Goal: Task Accomplishment & Management: Complete application form

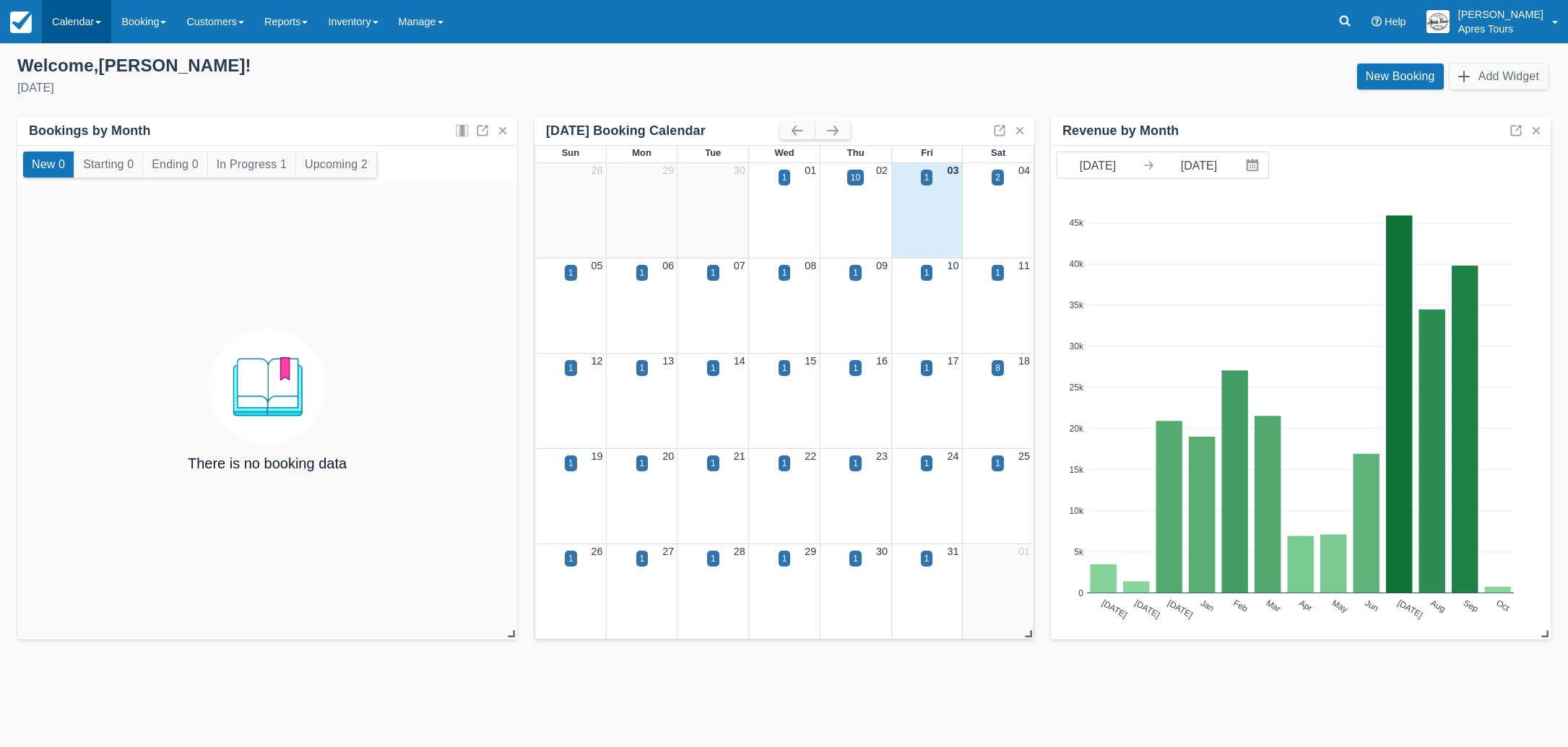
click at [58, 15] on link "Calendar" at bounding box center [76, 21] width 69 height 44
click at [71, 134] on link "Month" at bounding box center [100, 136] width 114 height 30
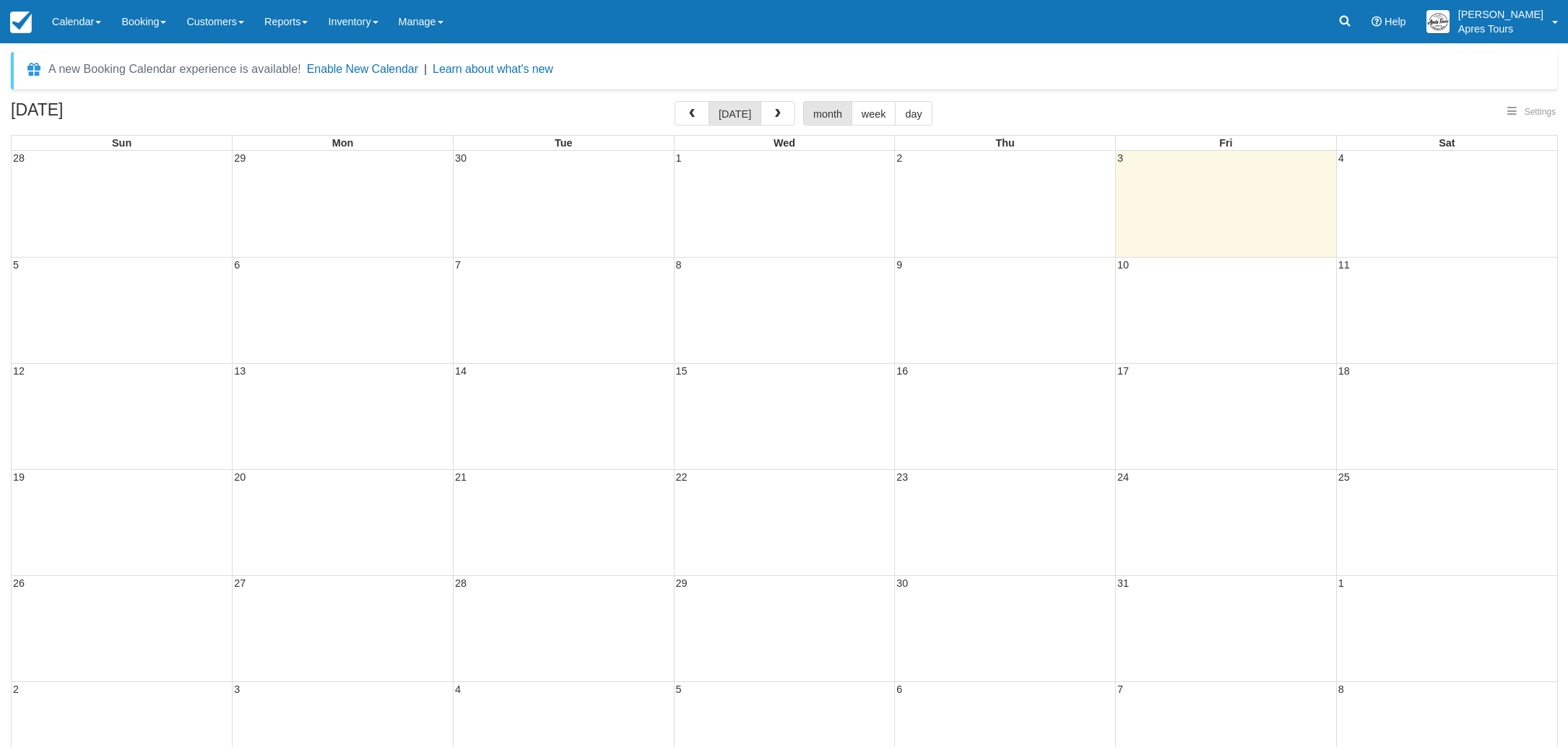
select select
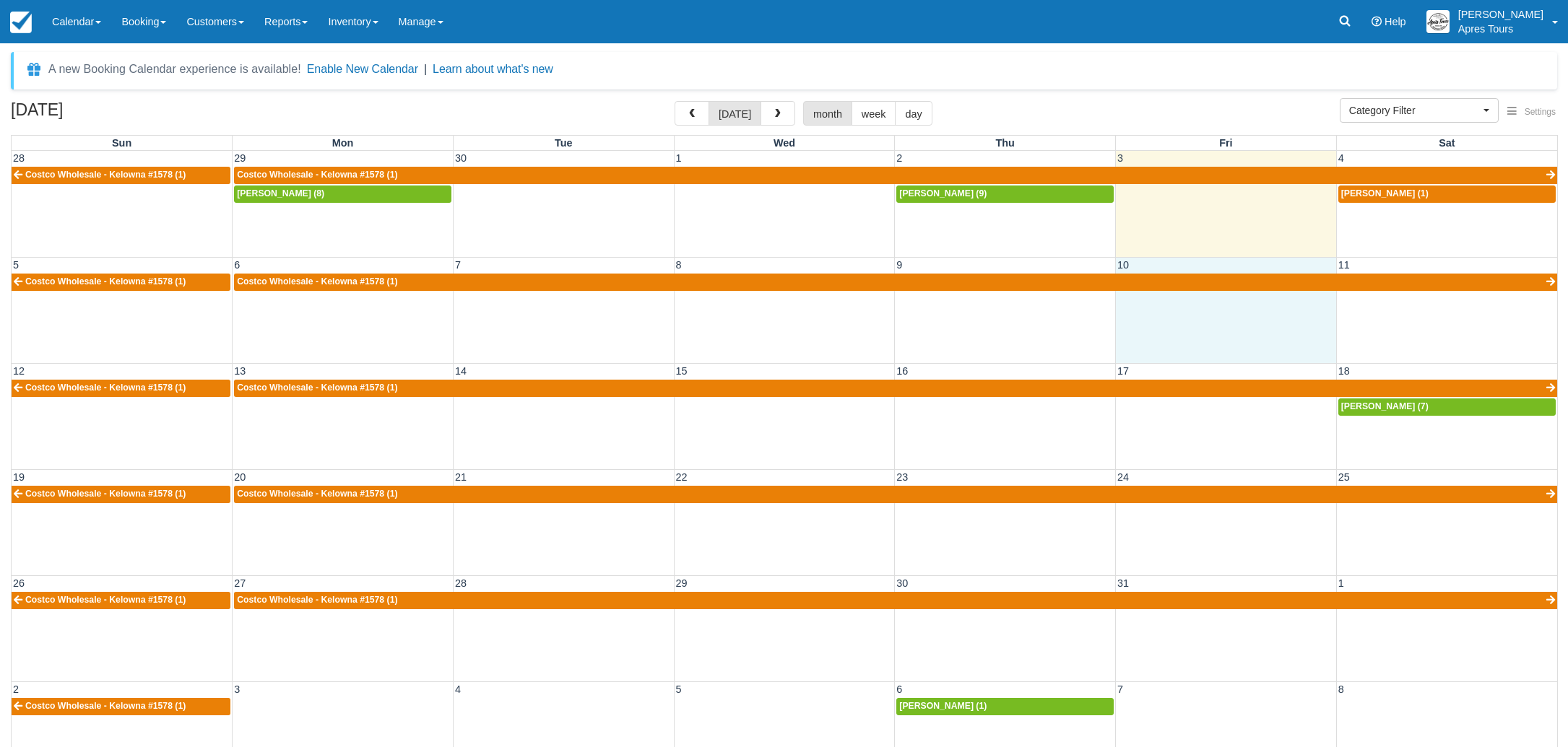
click at [1255, 331] on div "5 6 7 8 9 10 11 Costco Wholesale - Kelowna #1578 (1) Costco Wholesale - Kelowna…" at bounding box center [784, 310] width 1545 height 106
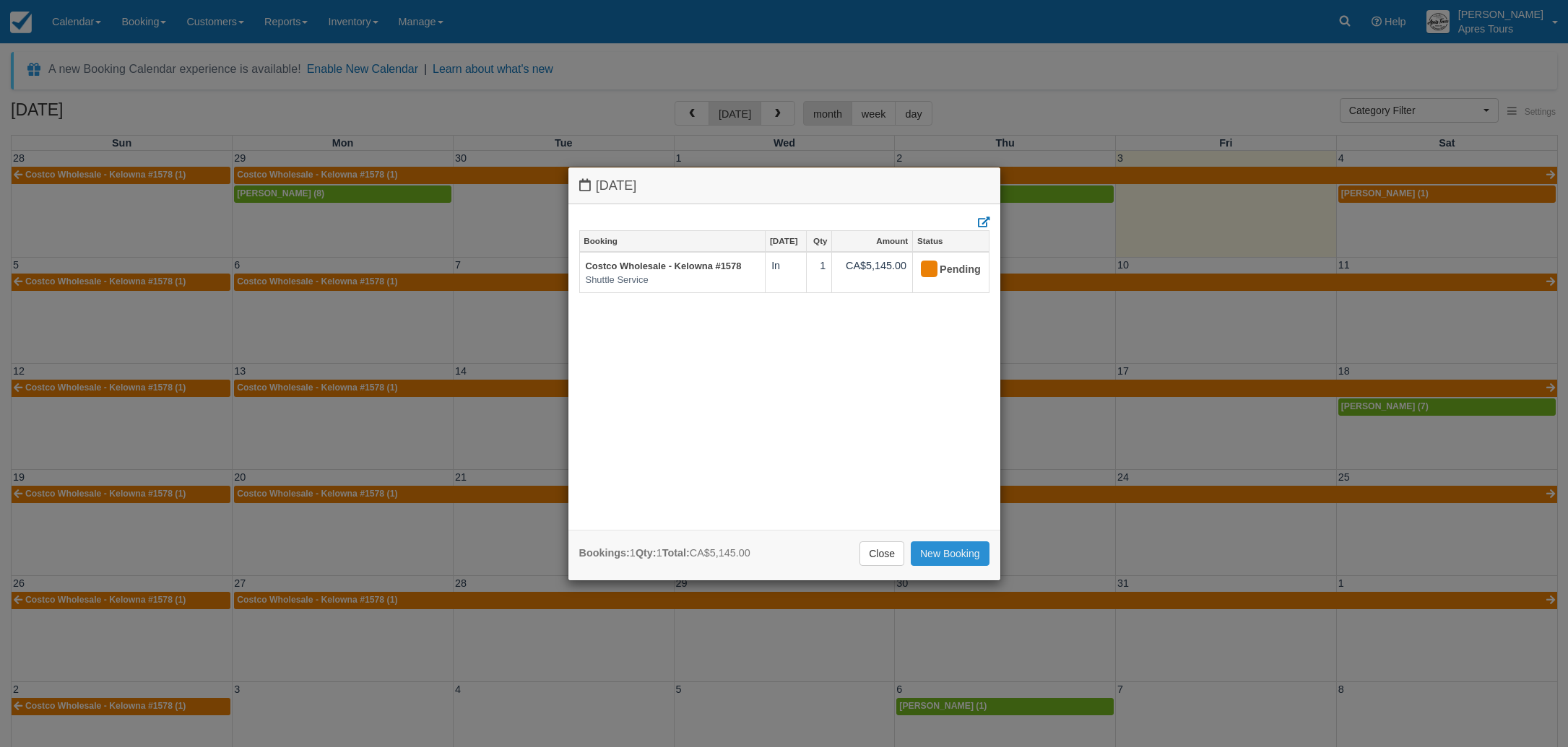
click at [933, 554] on link "New Booking" at bounding box center [950, 554] width 79 height 25
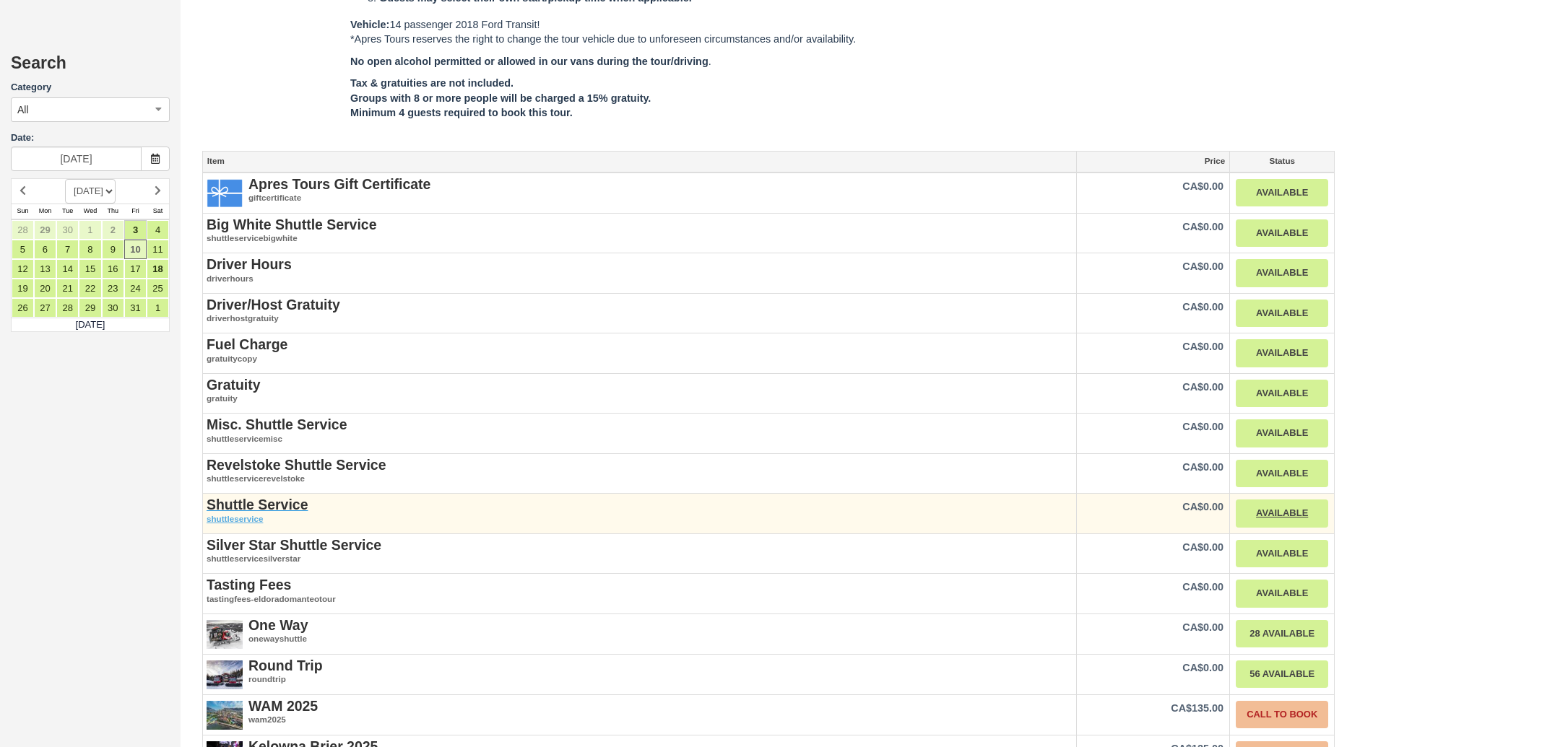
scroll to position [1514, 0]
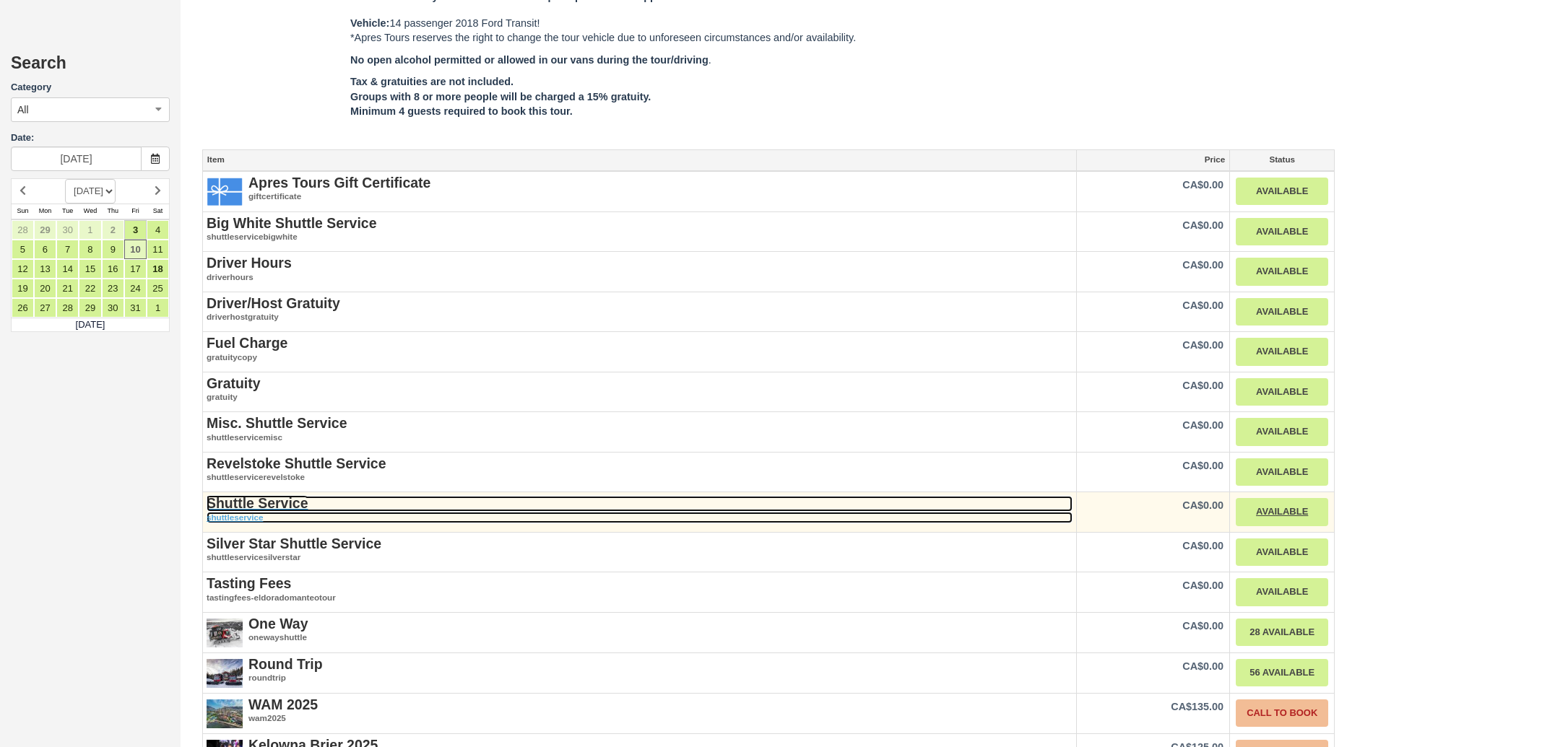
click at [231, 495] on strong "Shuttle Service" at bounding box center [256, 503] width 101 height 16
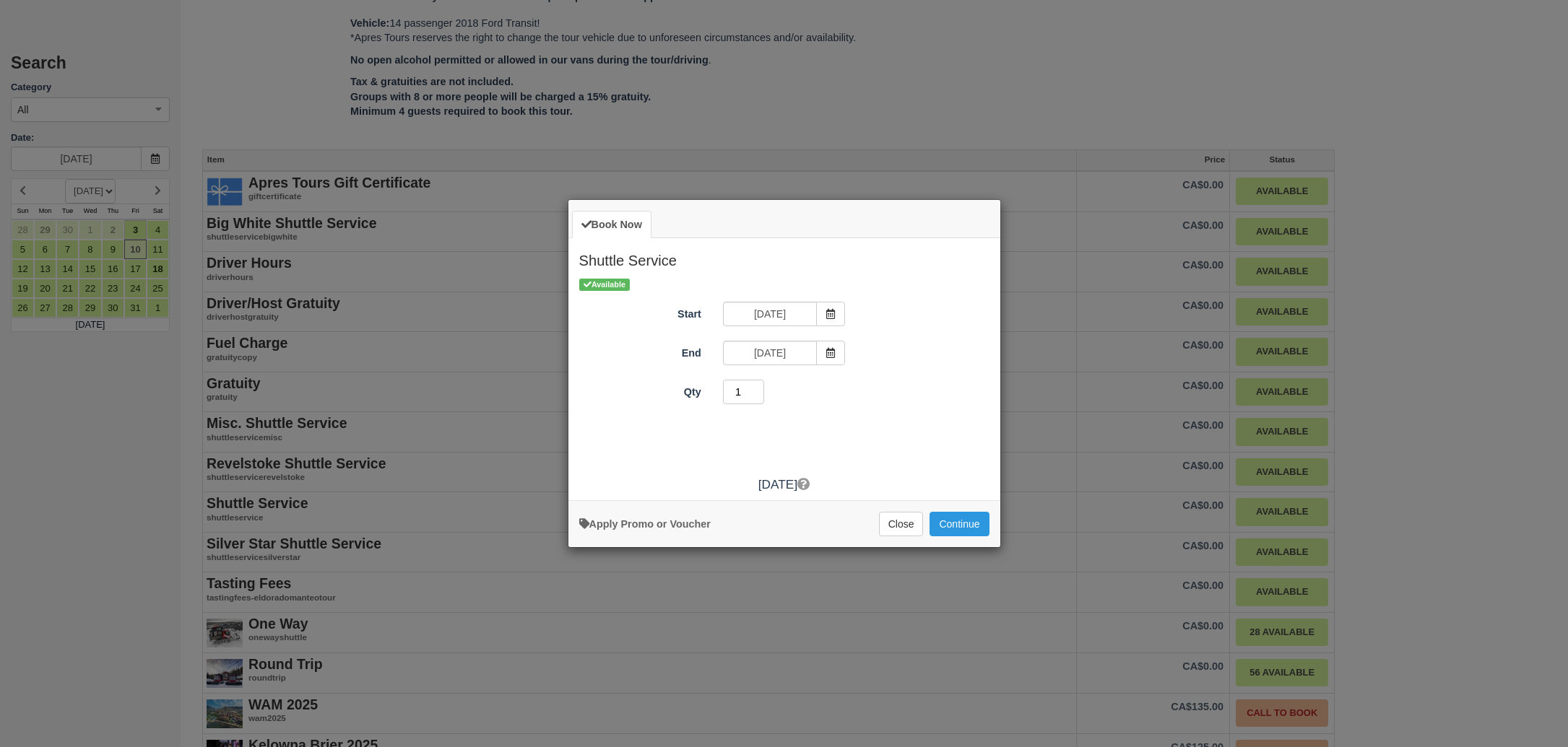
type input "1"
click at [759, 396] on input "1" at bounding box center [744, 392] width 42 height 25
click at [967, 518] on button "Continue" at bounding box center [959, 520] width 60 height 25
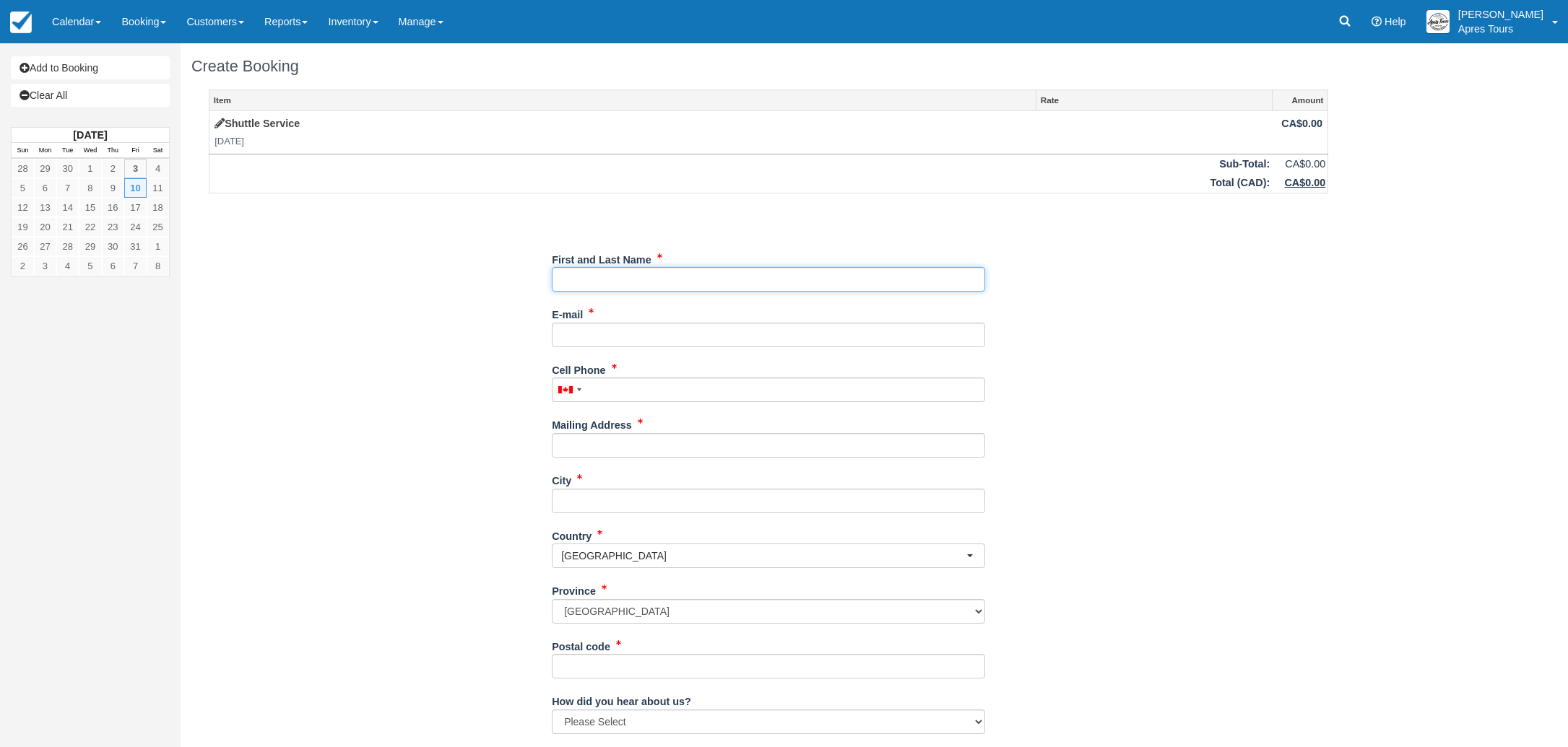
click at [764, 284] on input "First and Last Name" at bounding box center [768, 279] width 433 height 25
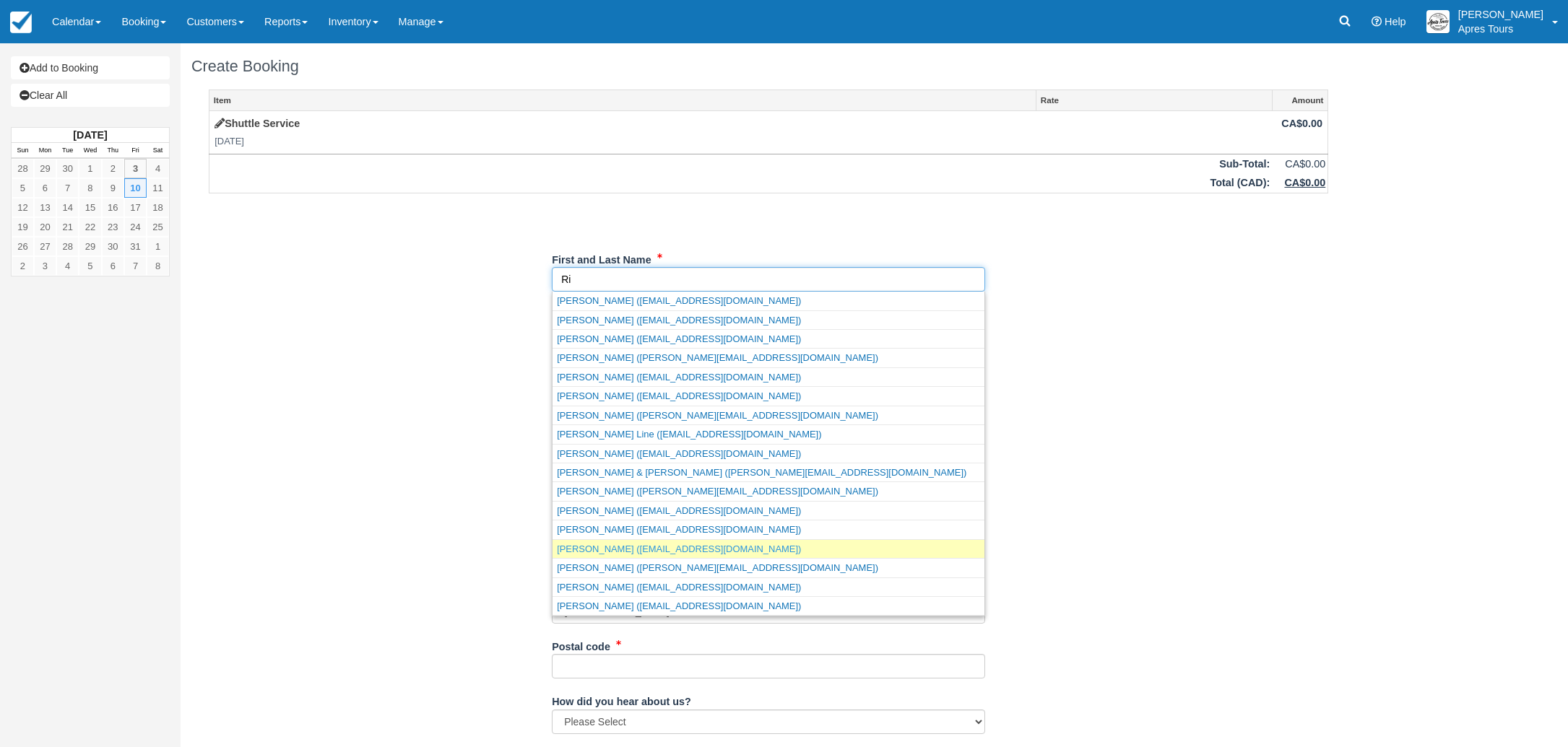
click at [699, 550] on link "Riely Rodrigues (rielycr@gmail.com)" at bounding box center [768, 549] width 432 height 18
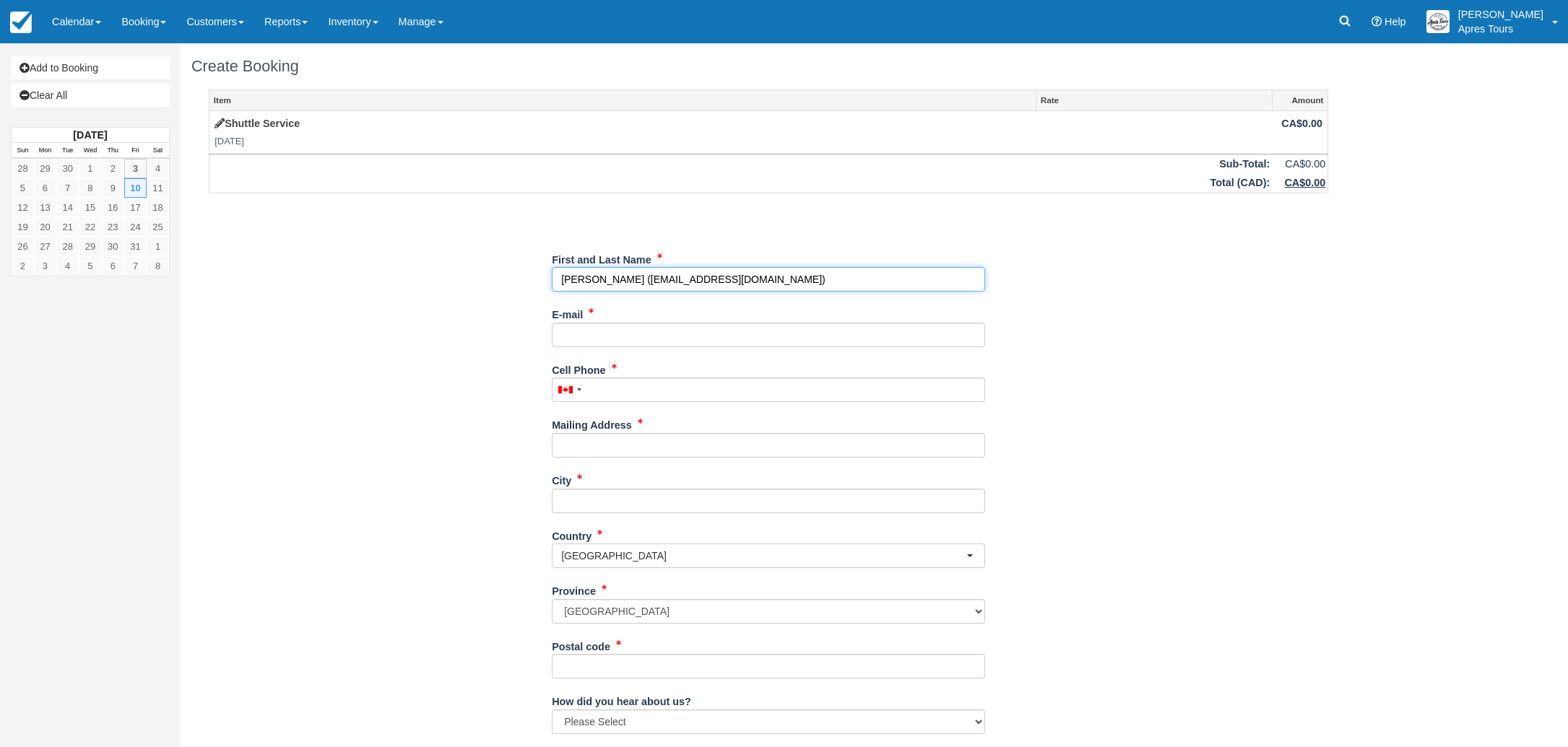
type input "Riely Rodrigues"
type input "rielycr@gmail.com"
type input "+16472749432"
type input "123 St."
type input "Kelowna"
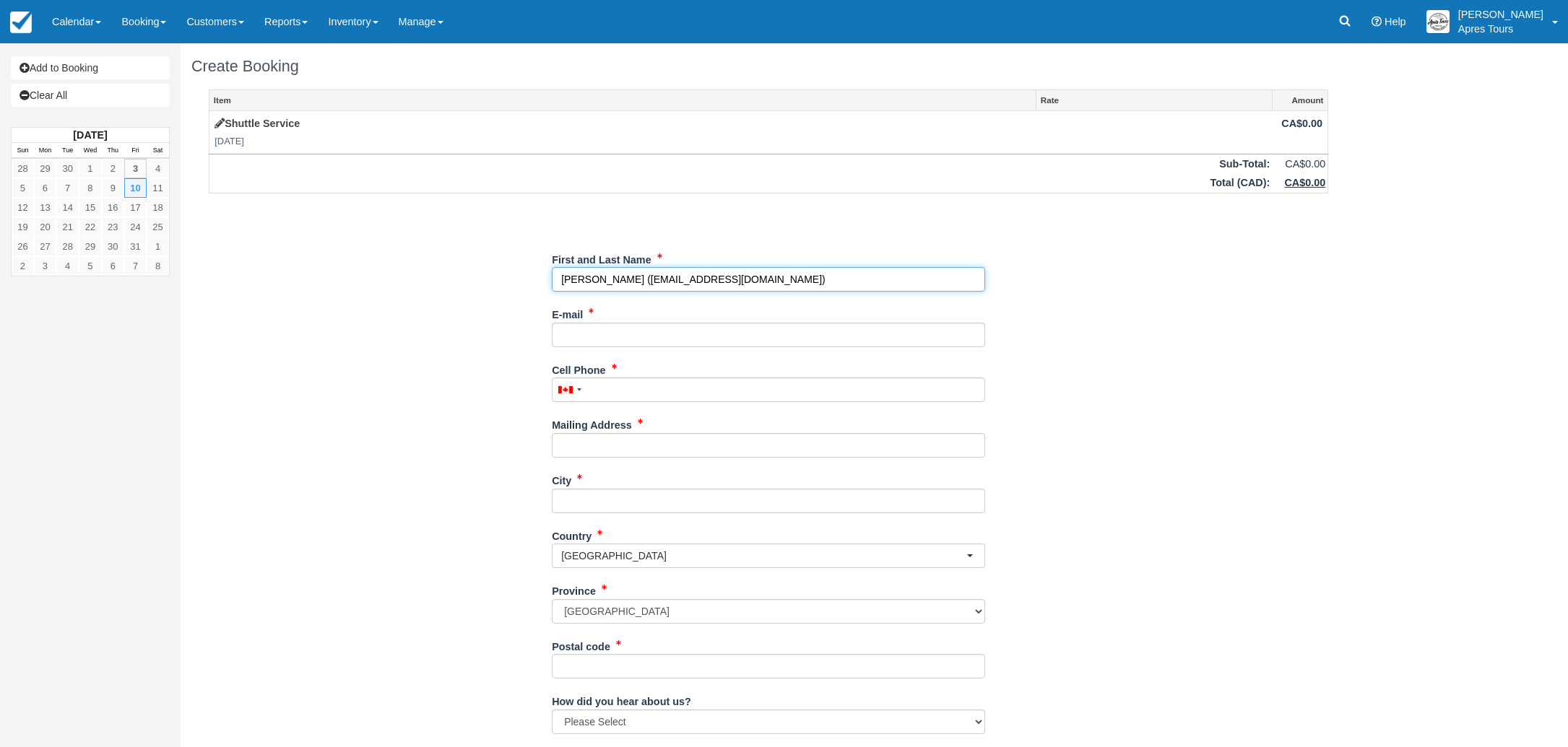
type input "V1Y 0A7"
select select "BC"
type input "[PERSON_NAME]"
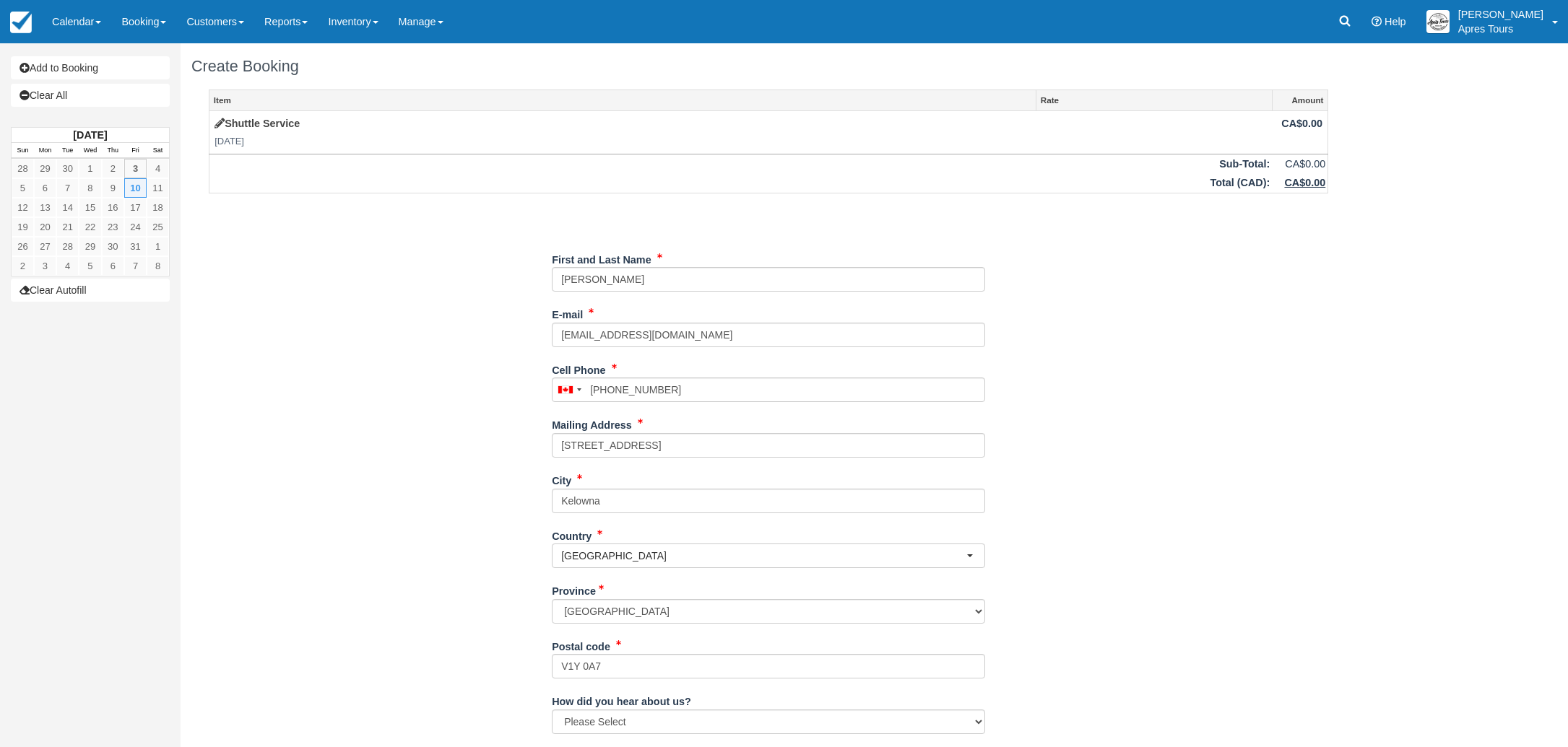
click at [399, 535] on div "Item Rate Amount Shuttle Service Fri Oct 10, 2025 CA$0.00 Sub-Total: CA$0.00 To…" at bounding box center [768, 469] width 1154 height 758
click at [622, 446] on input "[STREET_ADDRESS]" at bounding box center [768, 445] width 433 height 25
click at [306, 506] on div "Item Rate Amount Shuttle Service Fri Oct 10, 2025 CA$0.00 Sub-Total: CA$0.00 To…" at bounding box center [768, 469] width 1154 height 758
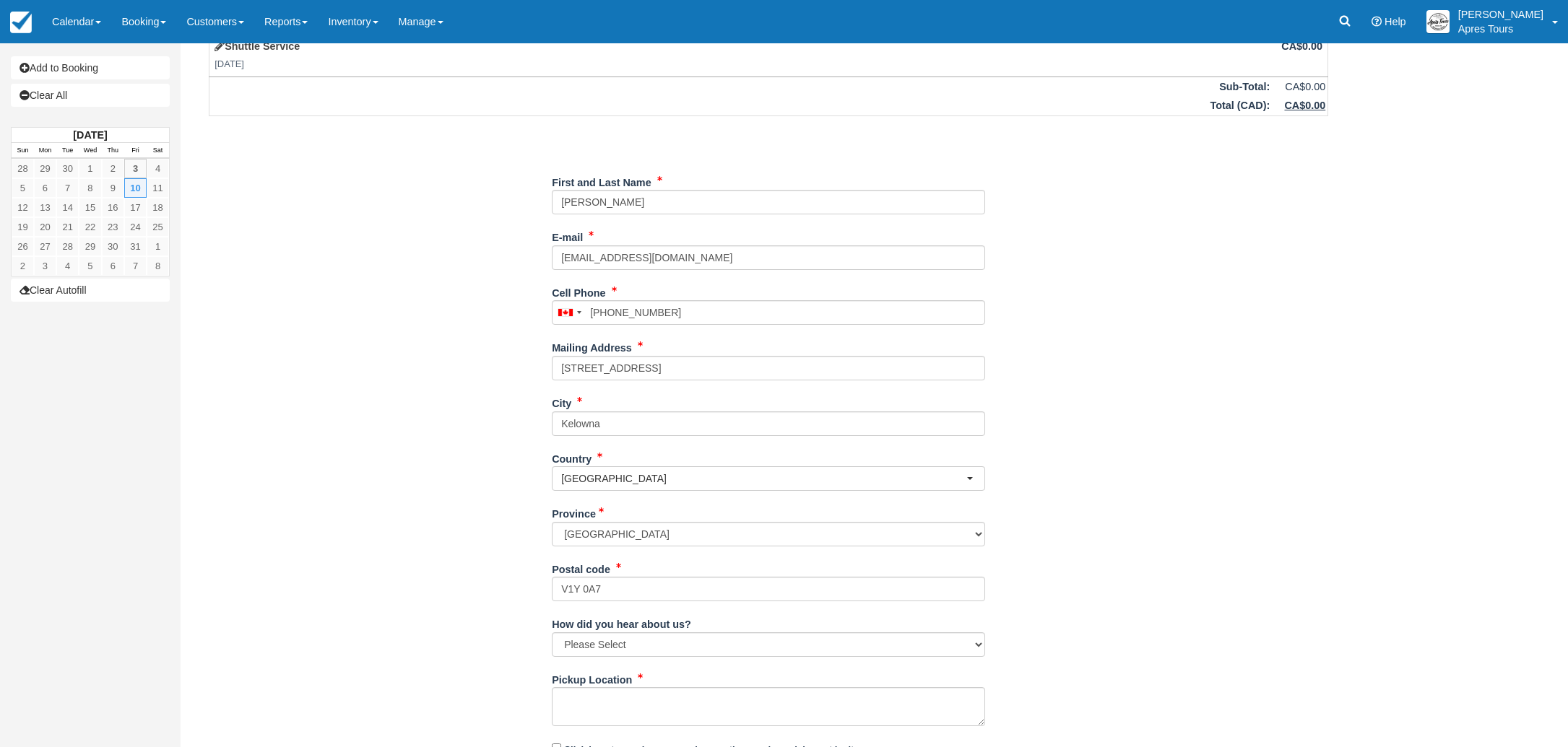
scroll to position [136, 0]
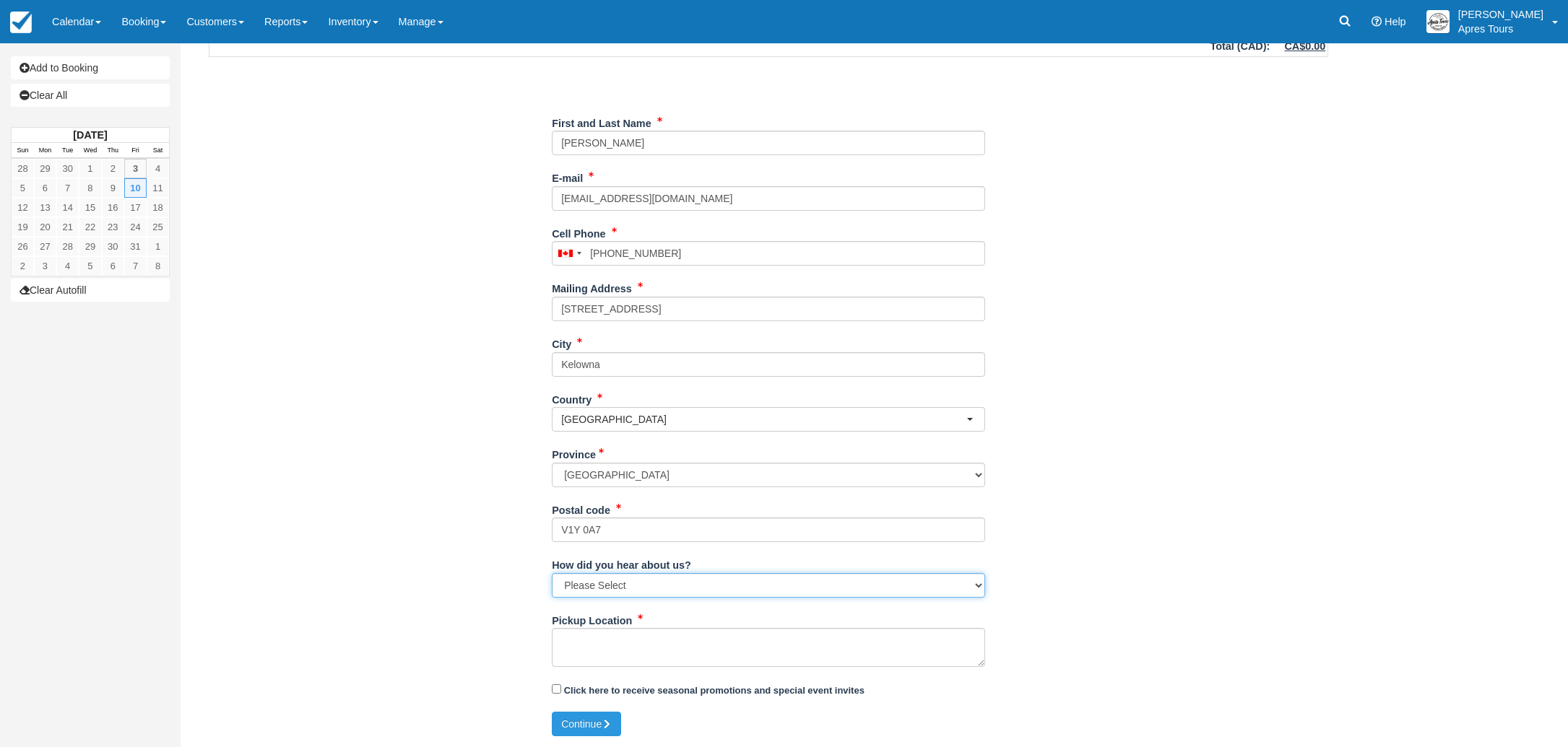
click at [637, 587] on select "Please Select Social Media Google Trip Advisor Referral - Friends/Family Repeat…" at bounding box center [768, 585] width 433 height 25
select select "Repeat Guest"
click at [551, 573] on select "Please Select Social Media Google Trip Advisor Referral - Friends/Family Repeat…" at bounding box center [768, 585] width 433 height 25
click at [613, 639] on textarea "Pickup Location" at bounding box center [768, 647] width 433 height 39
type textarea "Time & Location TBD"
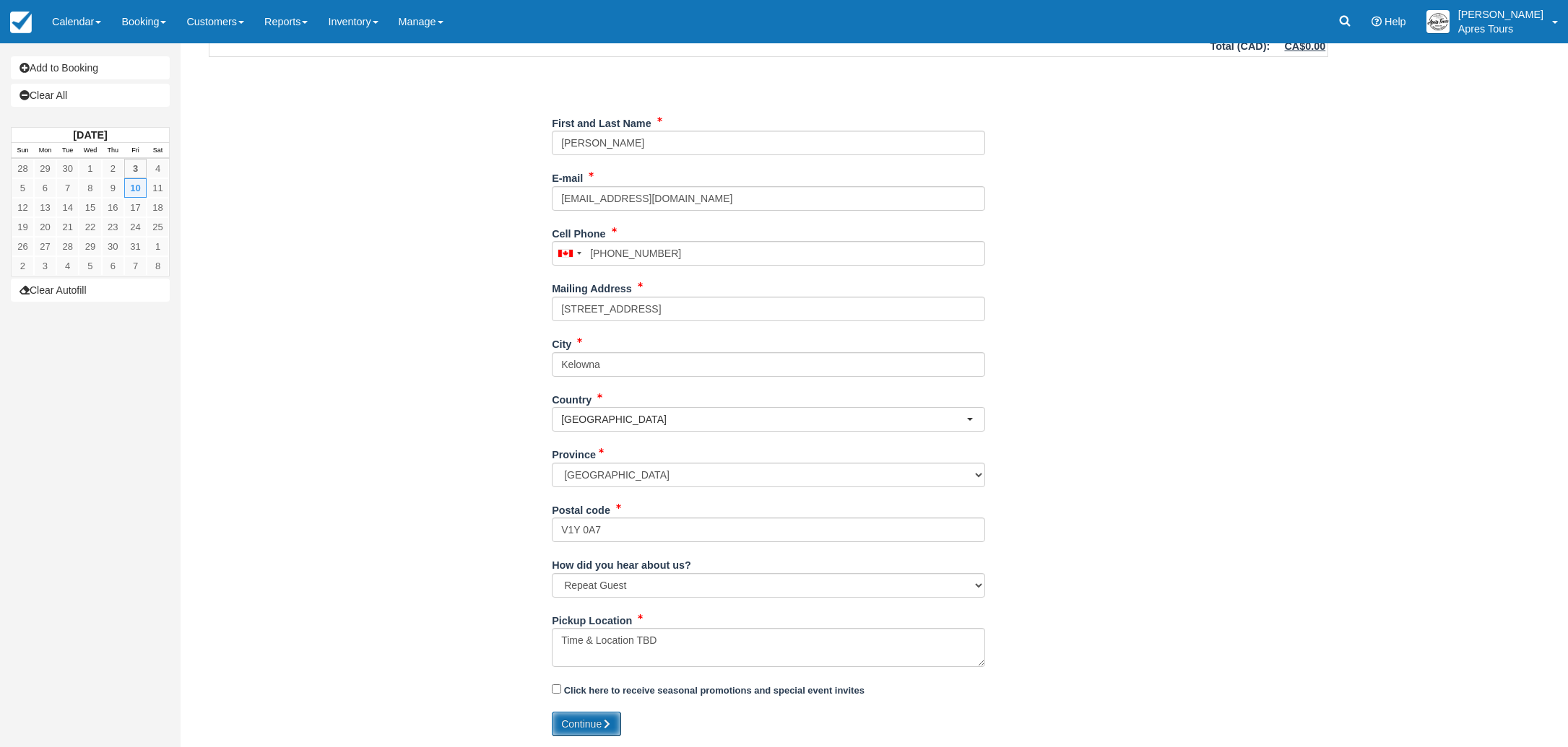
click at [598, 718] on button "Continue" at bounding box center [586, 723] width 69 height 25
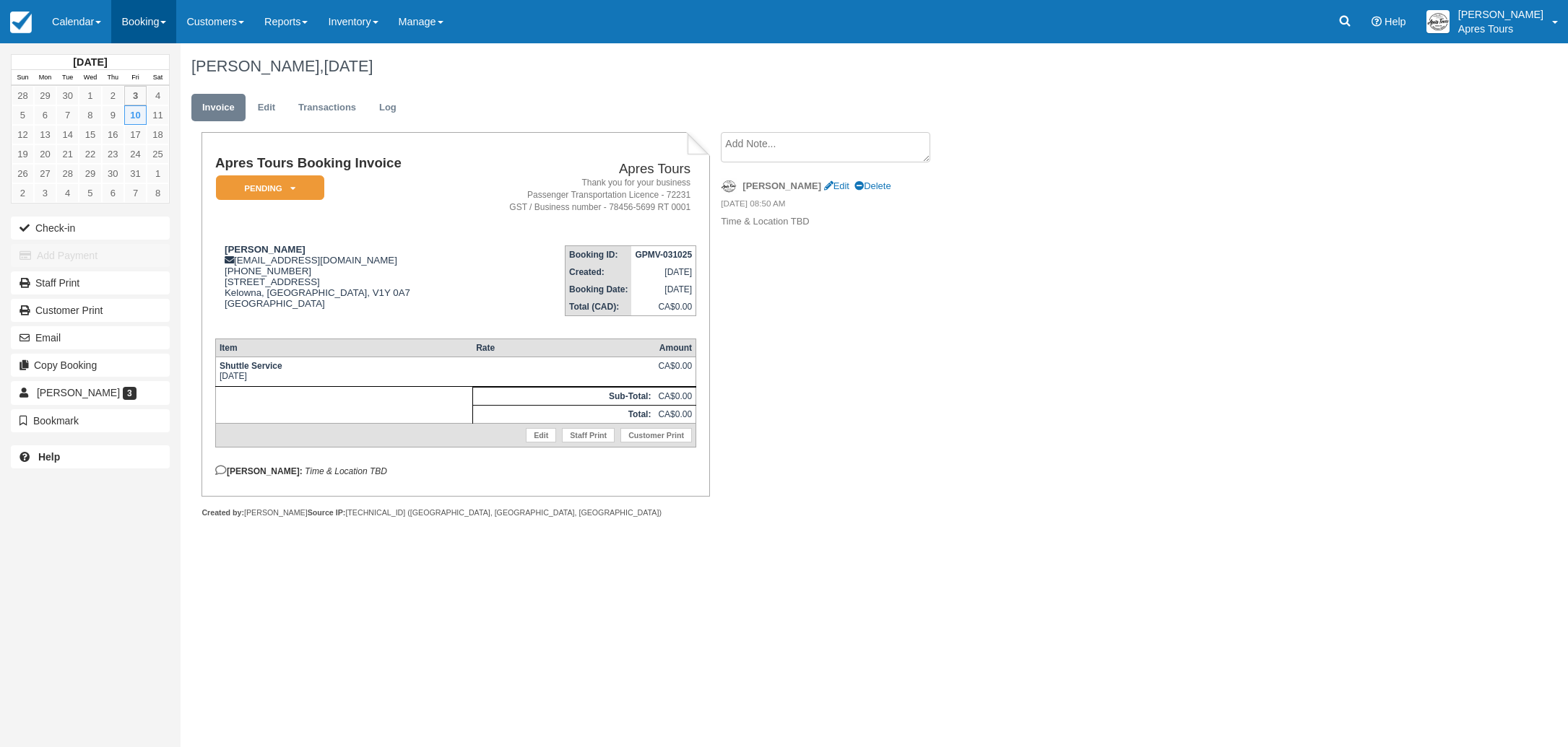
click at [145, 26] on link "Booking" at bounding box center [144, 21] width 65 height 44
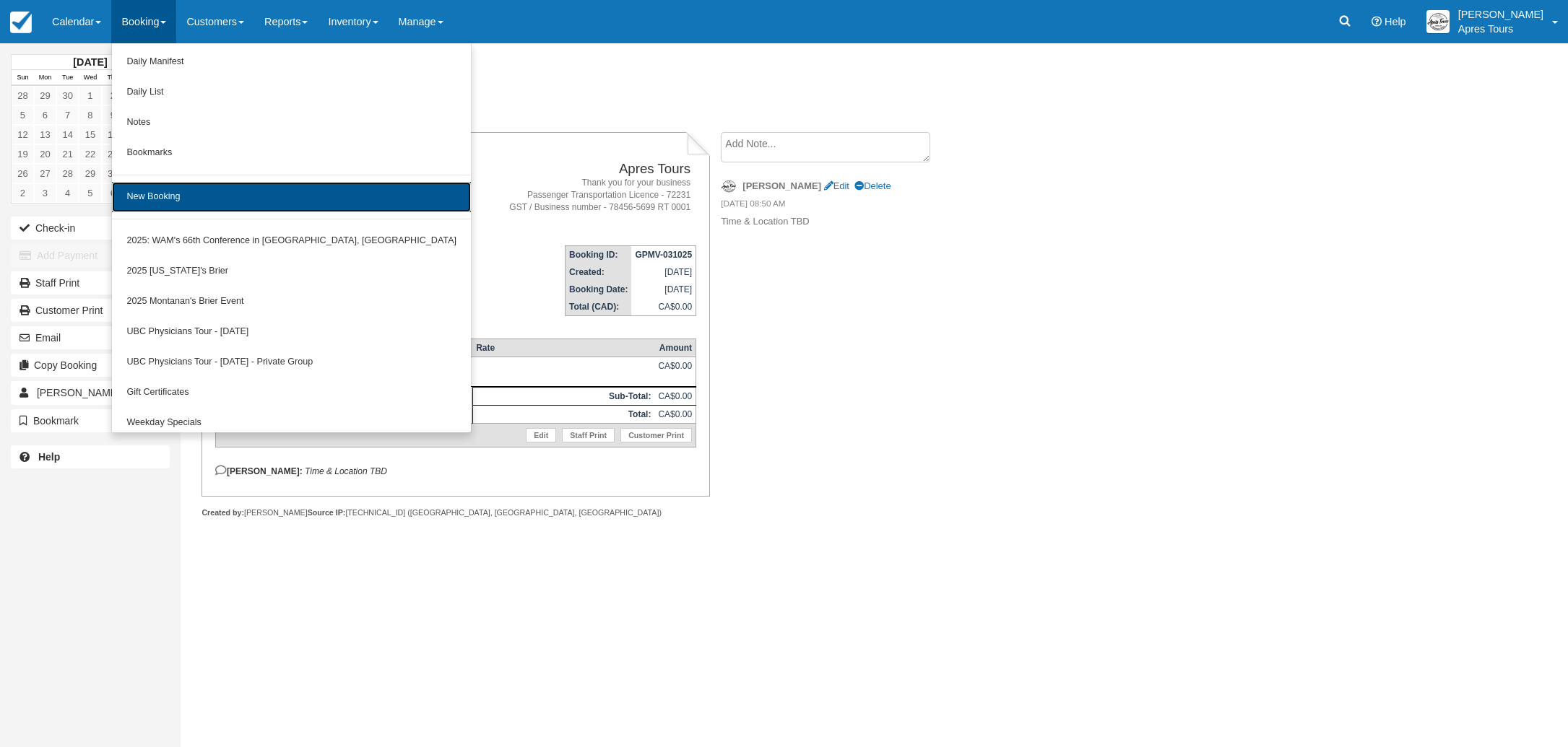
click at [169, 204] on link "New Booking" at bounding box center [291, 197] width 359 height 30
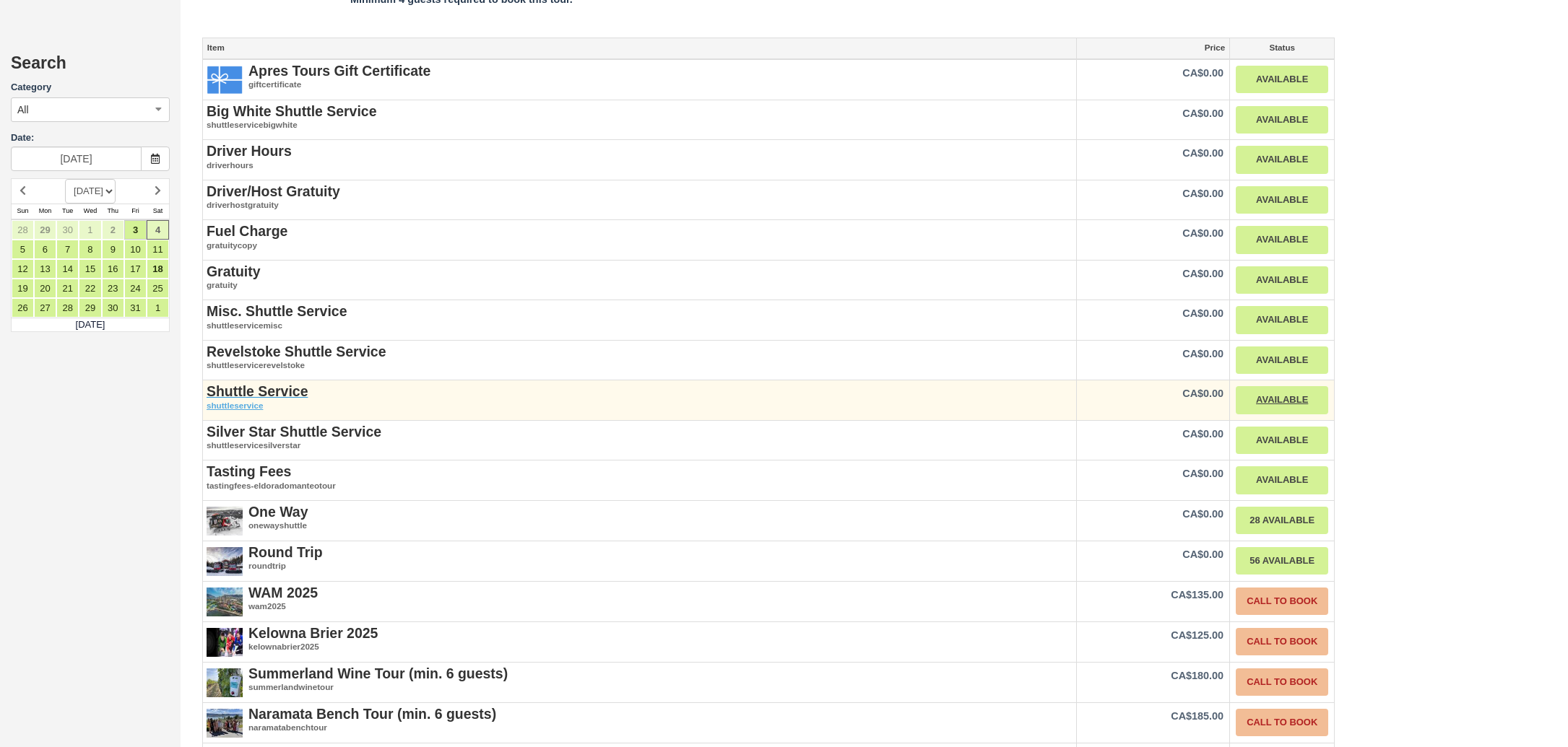
scroll to position [1626, 0]
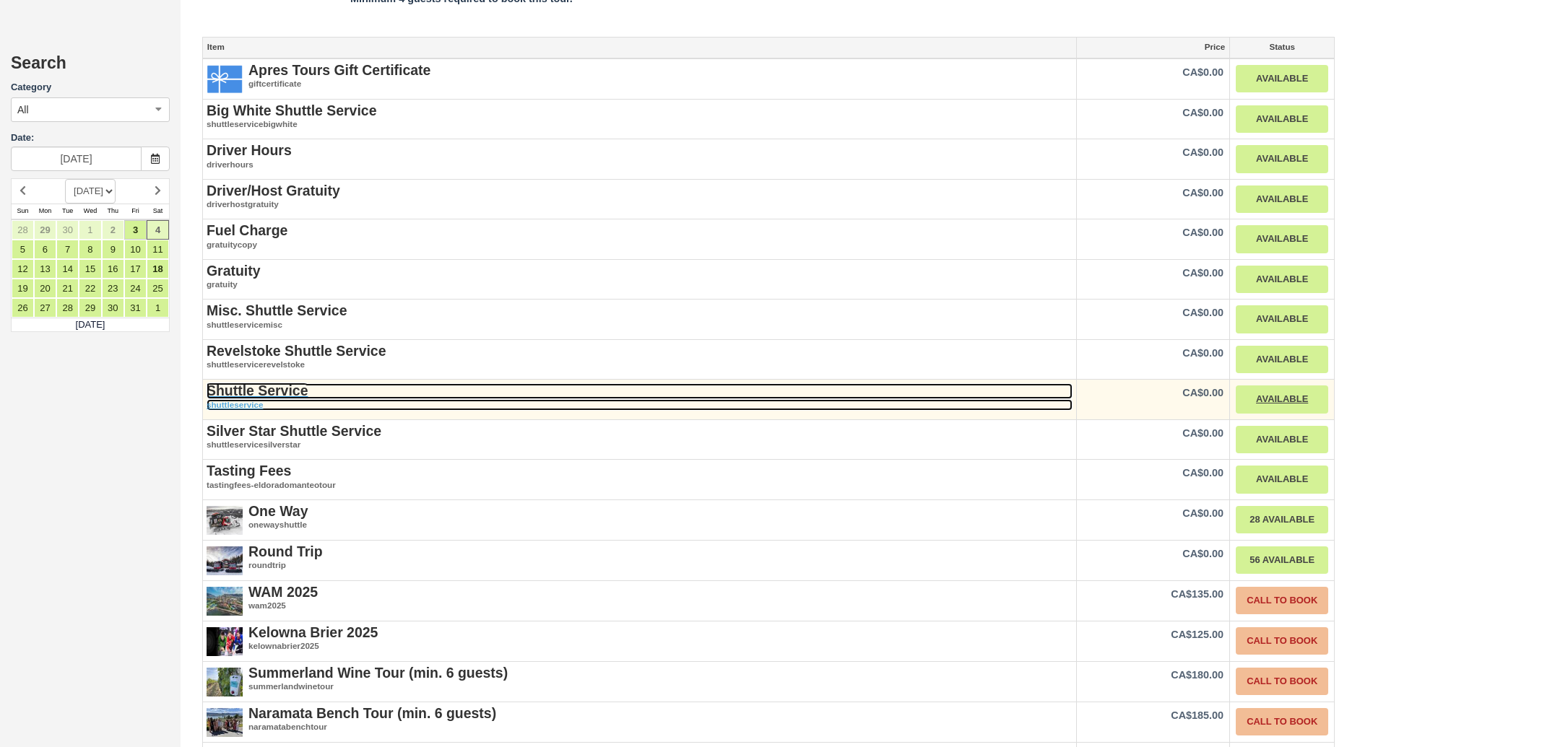
click at [270, 382] on strong "Shuttle Service" at bounding box center [256, 390] width 101 height 16
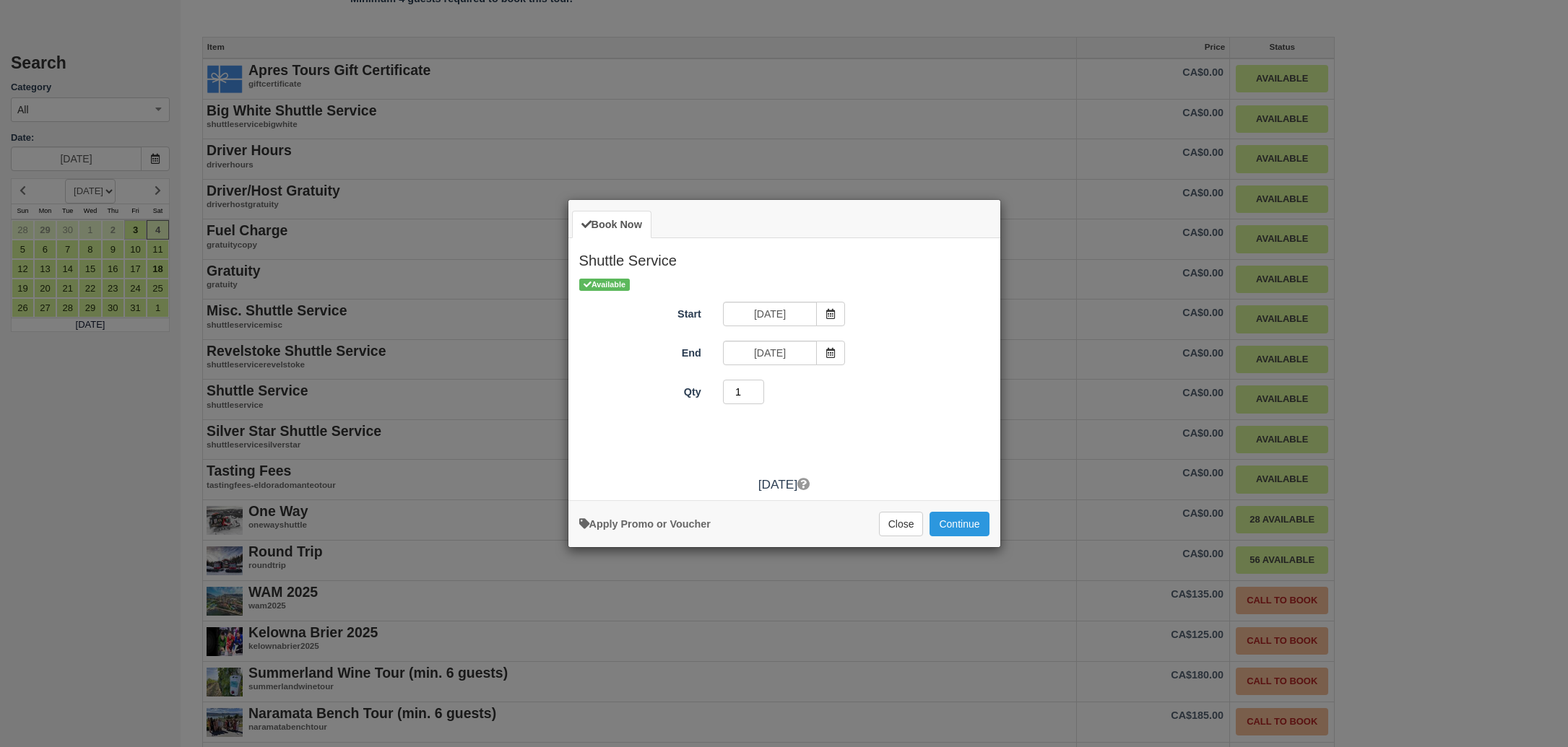
type input "1"
click at [759, 397] on input "1" at bounding box center [744, 392] width 42 height 25
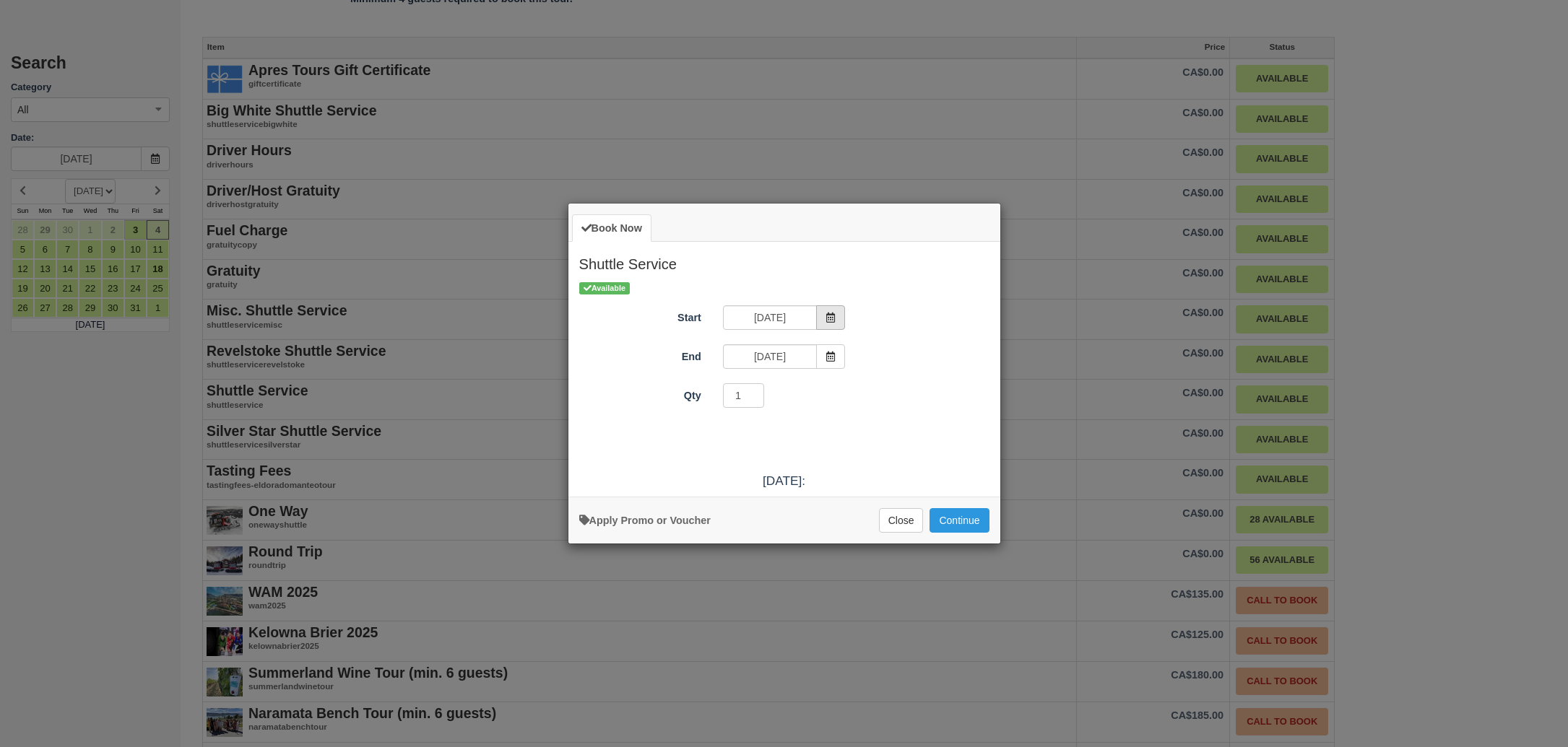
click at [831, 324] on span "Item Modal" at bounding box center [830, 317] width 29 height 25
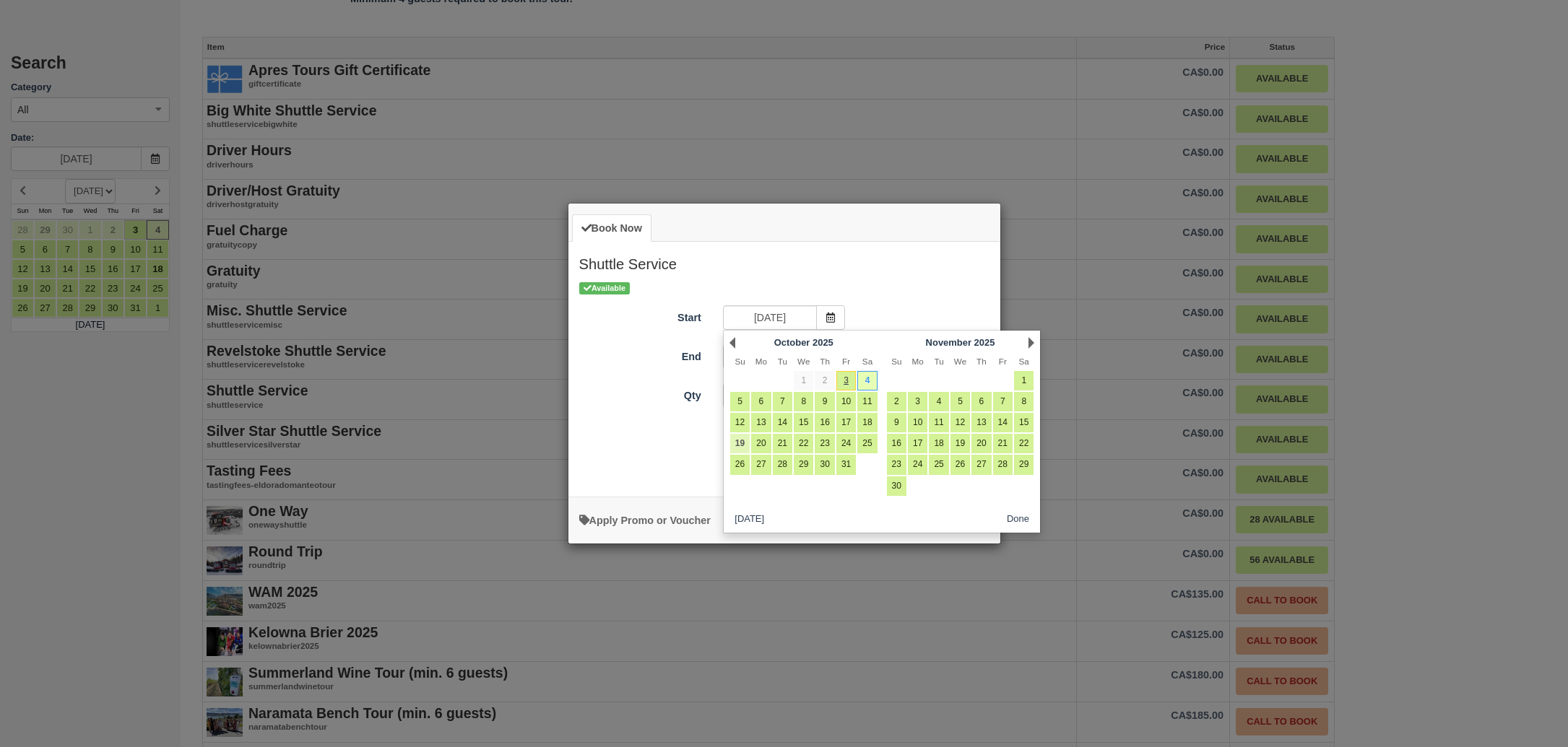
click at [745, 442] on link "19" at bounding box center [740, 443] width 20 height 20
type input "[DATE]"
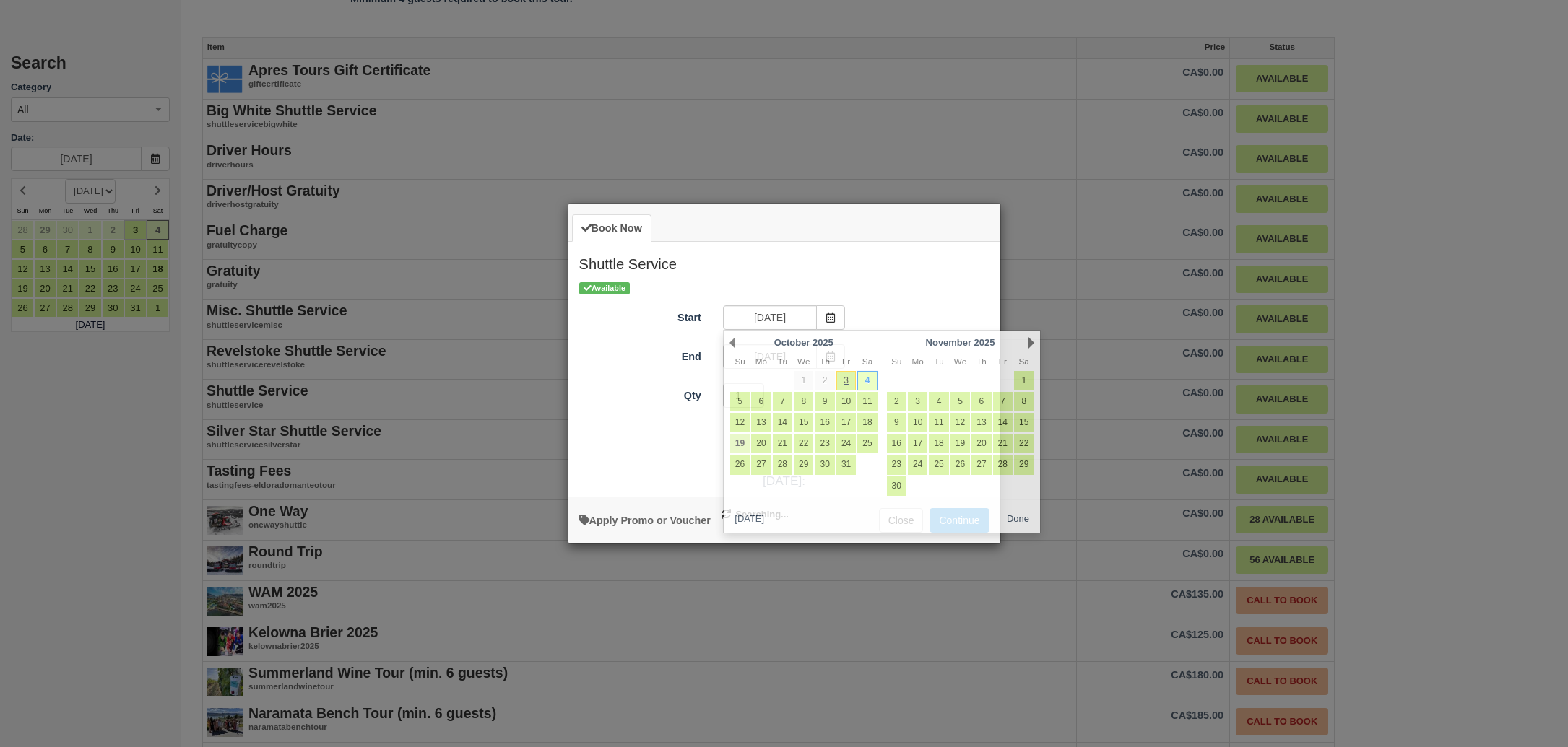
type input "[DATE]"
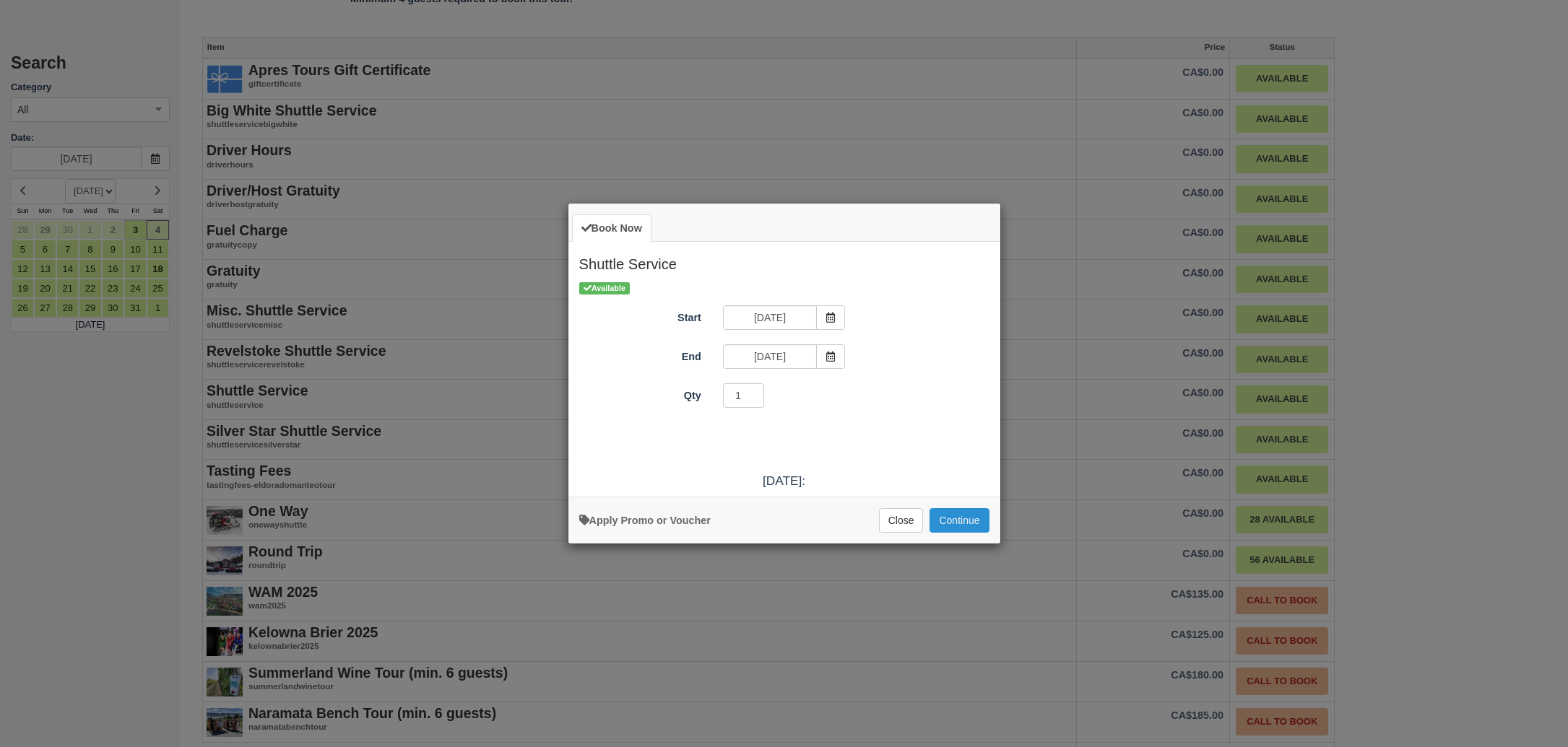
click at [967, 518] on button "Continue" at bounding box center [959, 520] width 60 height 25
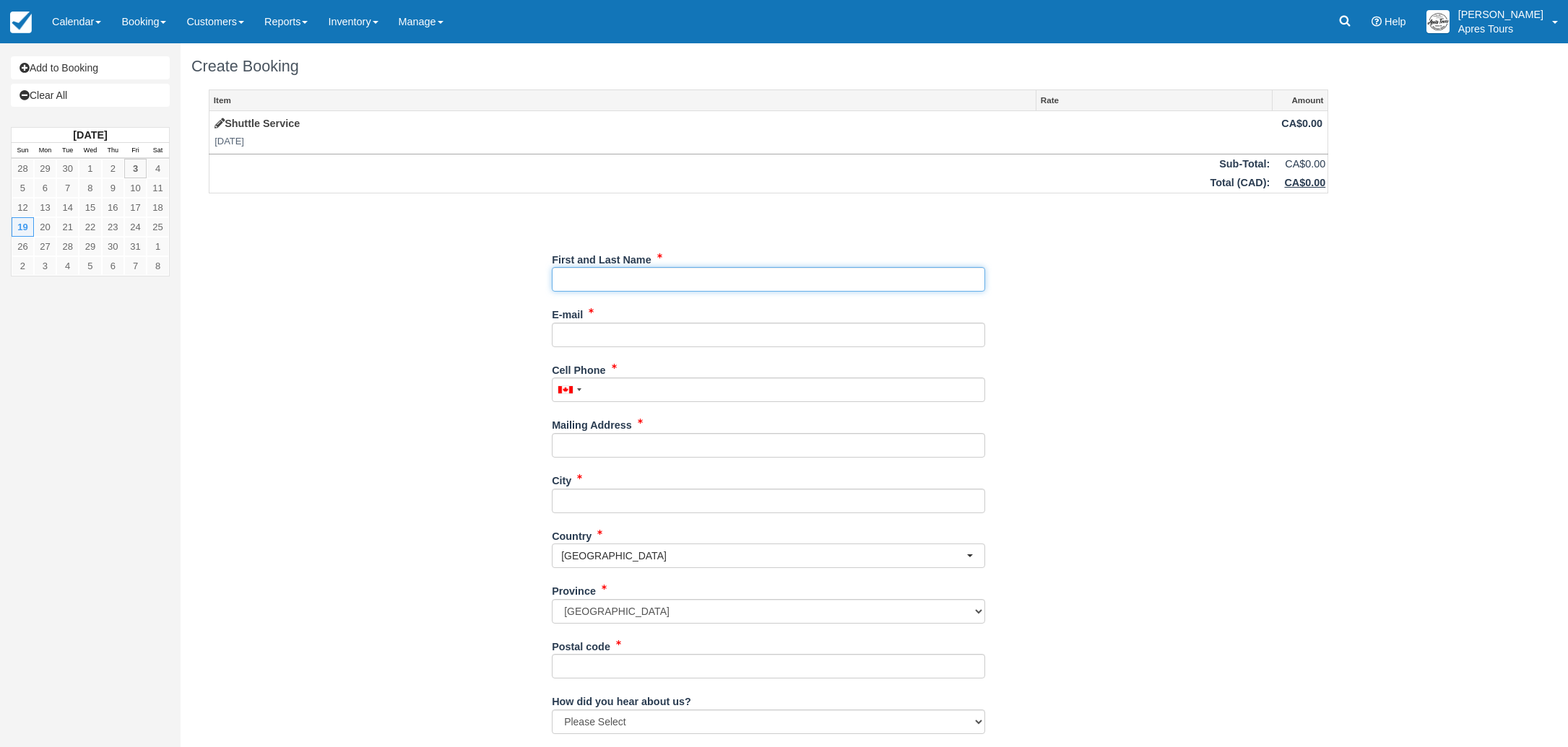
click at [786, 283] on input "First and Last Name" at bounding box center [768, 279] width 433 height 25
type input "[PERSON_NAME]"
click at [630, 392] on input "Cell Phone" at bounding box center [768, 389] width 433 height 25
type input "(250) 878-1765"
click at [627, 335] on input "E-mail" at bounding box center [768, 335] width 433 height 25
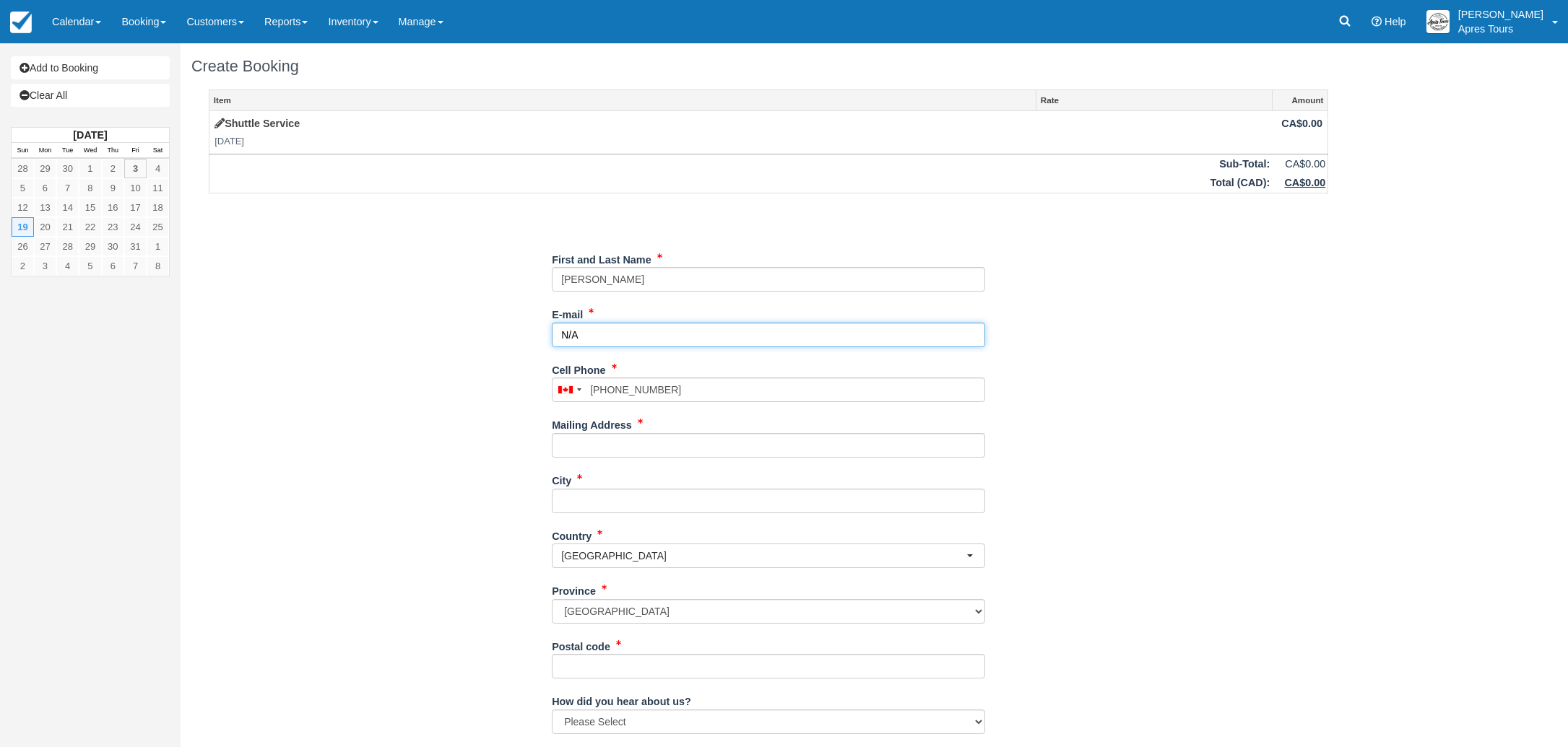
type input "N/A"
click at [619, 453] on input "Mailing Address" at bounding box center [768, 445] width 433 height 25
type input "TBD"
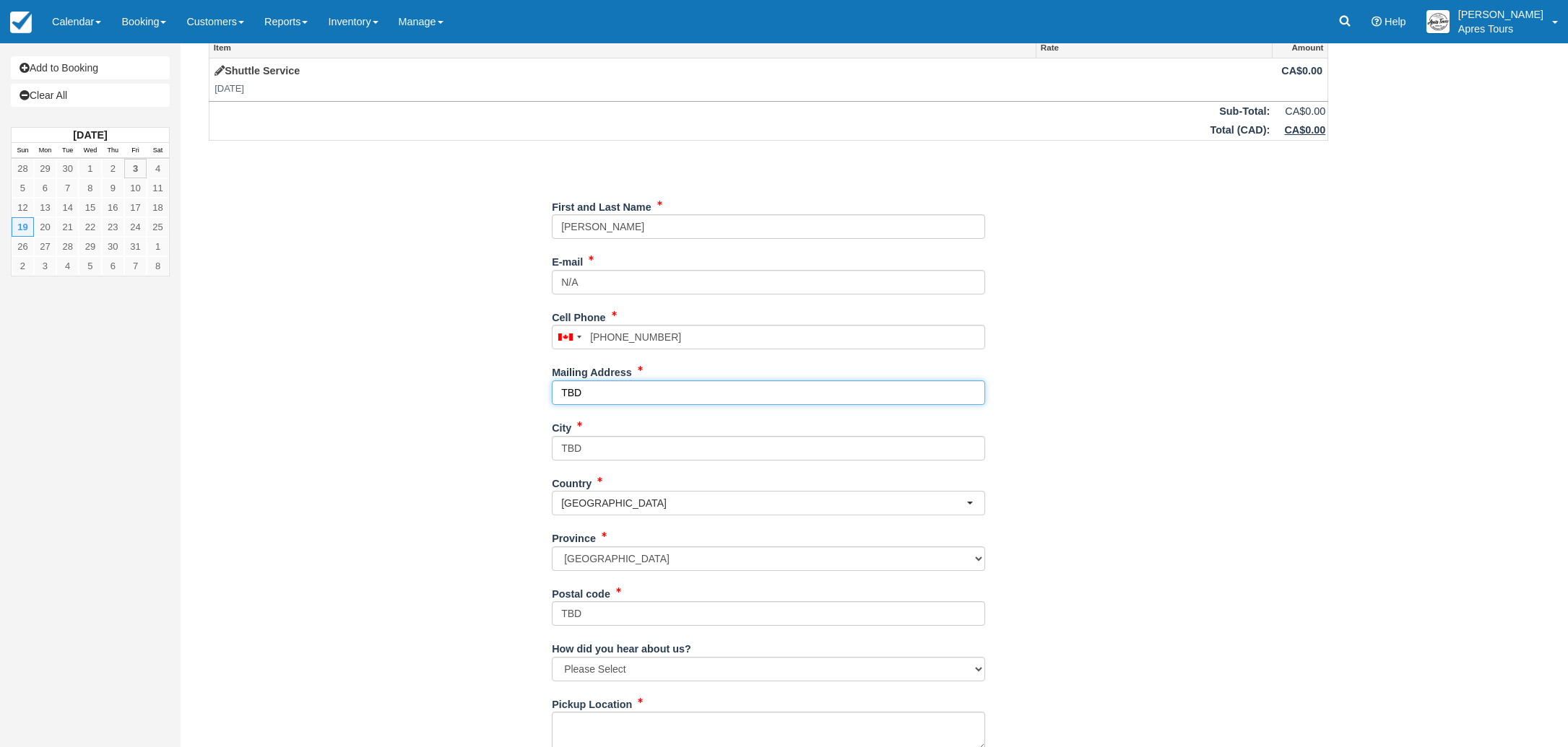
scroll to position [136, 0]
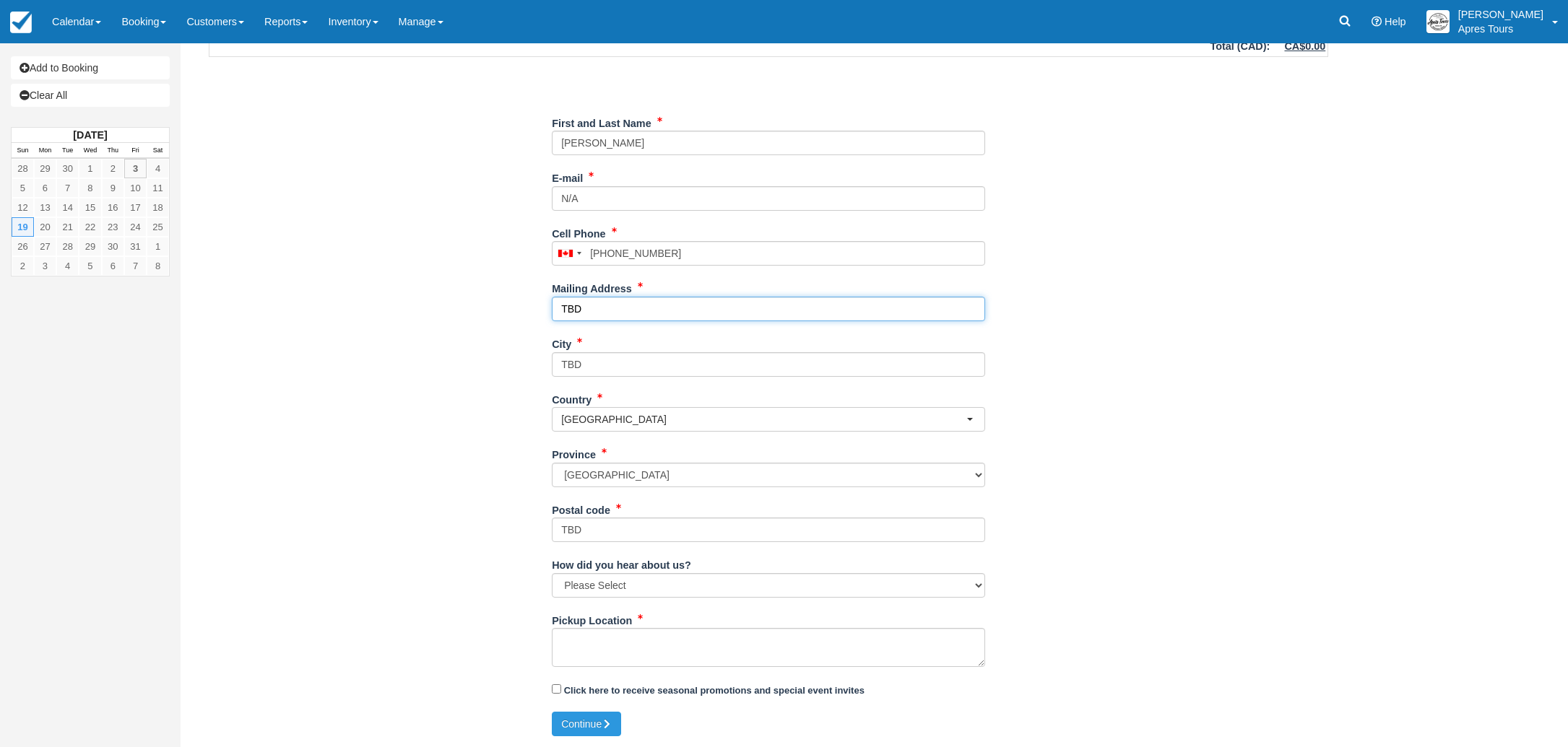
type input "TBD"
click at [671, 585] on select "Please Select Social Media Google Trip Advisor Referral - Friends/Family Repeat…" at bounding box center [768, 585] width 433 height 25
select select "Repeat Guest"
click at [551, 573] on select "Please Select Social Media Google Trip Advisor Referral - Friends/Family Repeat…" at bounding box center [768, 585] width 433 height 25
click at [638, 638] on textarea "Pickup Location" at bounding box center [768, 647] width 433 height 39
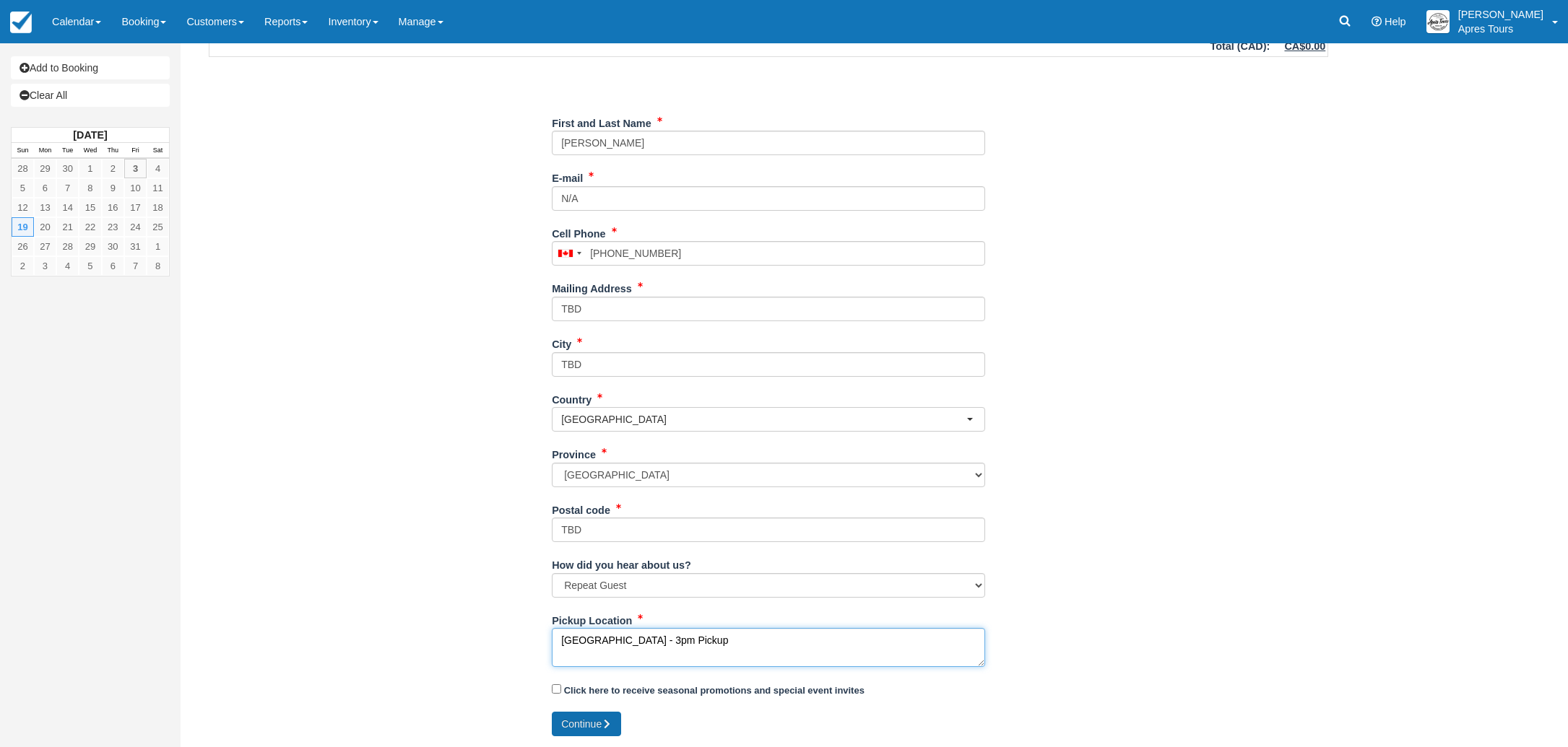
type textarea "Casa Loma Resort - 3pm Pickup"
click at [586, 722] on button "Continue" at bounding box center [586, 723] width 69 height 25
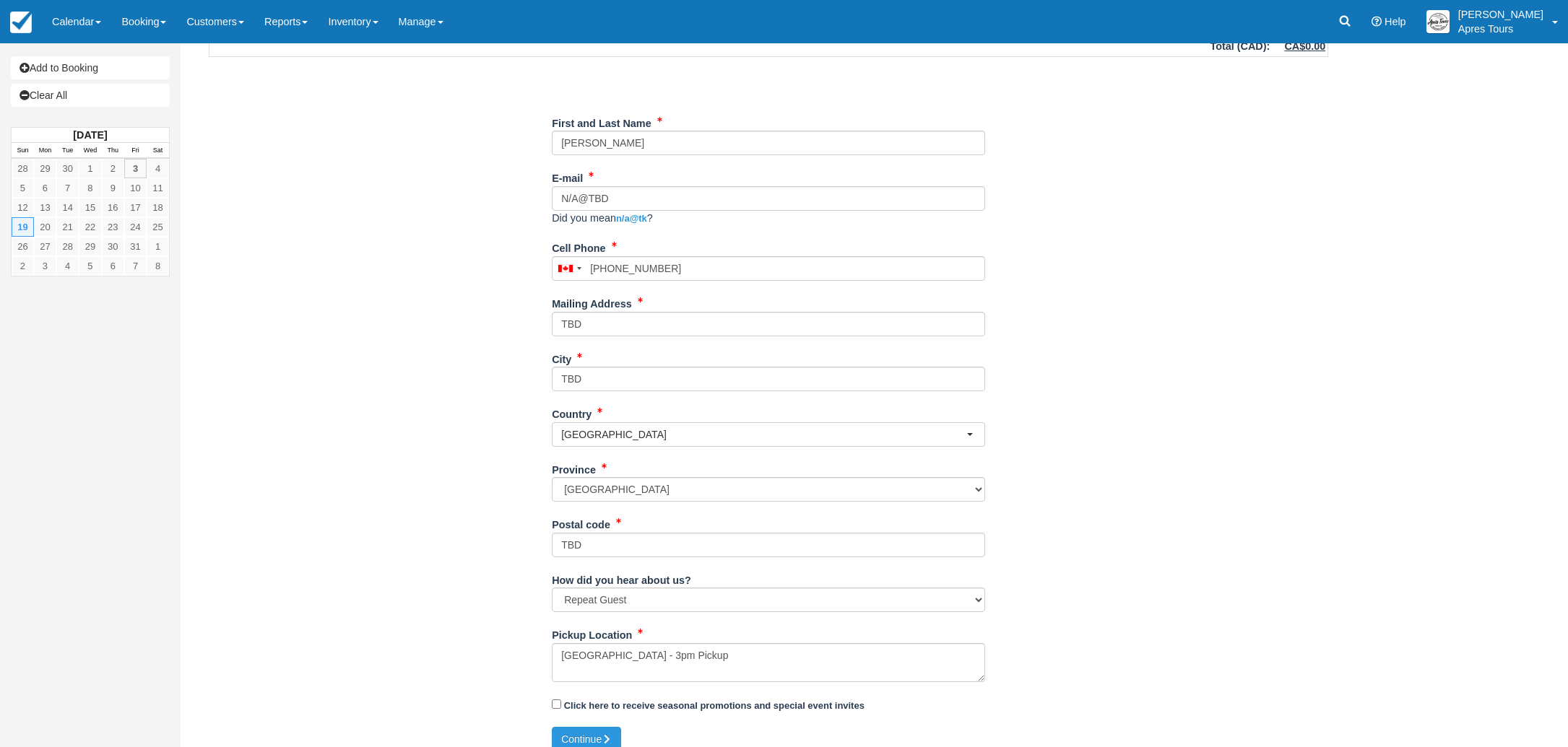
click at [388, 259] on div "Item Rate Amount Shuttle Service Sun Oct 19, 2025 CA$0.00 Sub-Total: CA$0.00 To…" at bounding box center [768, 340] width 1154 height 774
click at [640, 220] on link "n/a@tk" at bounding box center [631, 218] width 31 height 11
type input "n/a@tk"
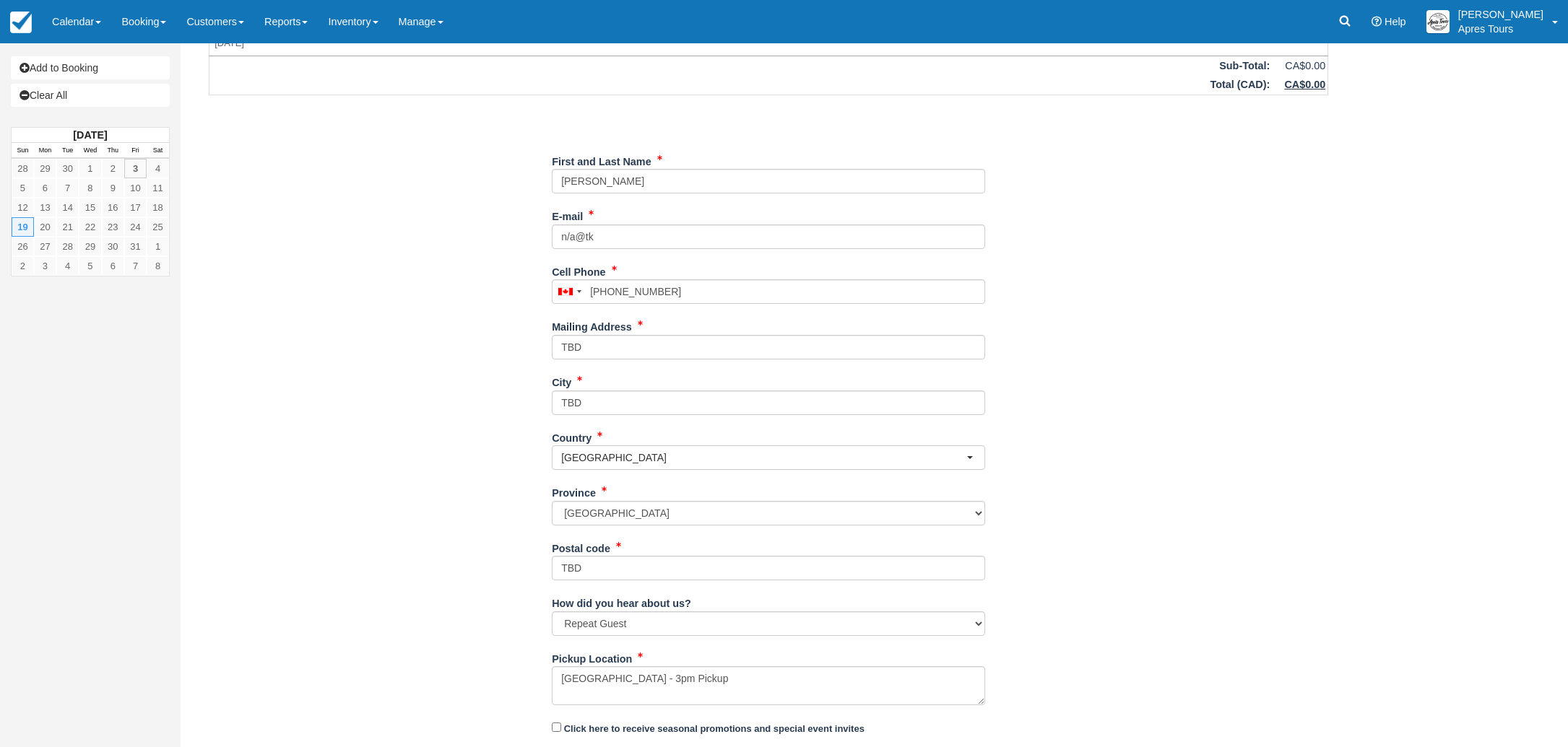
scroll to position [136, 0]
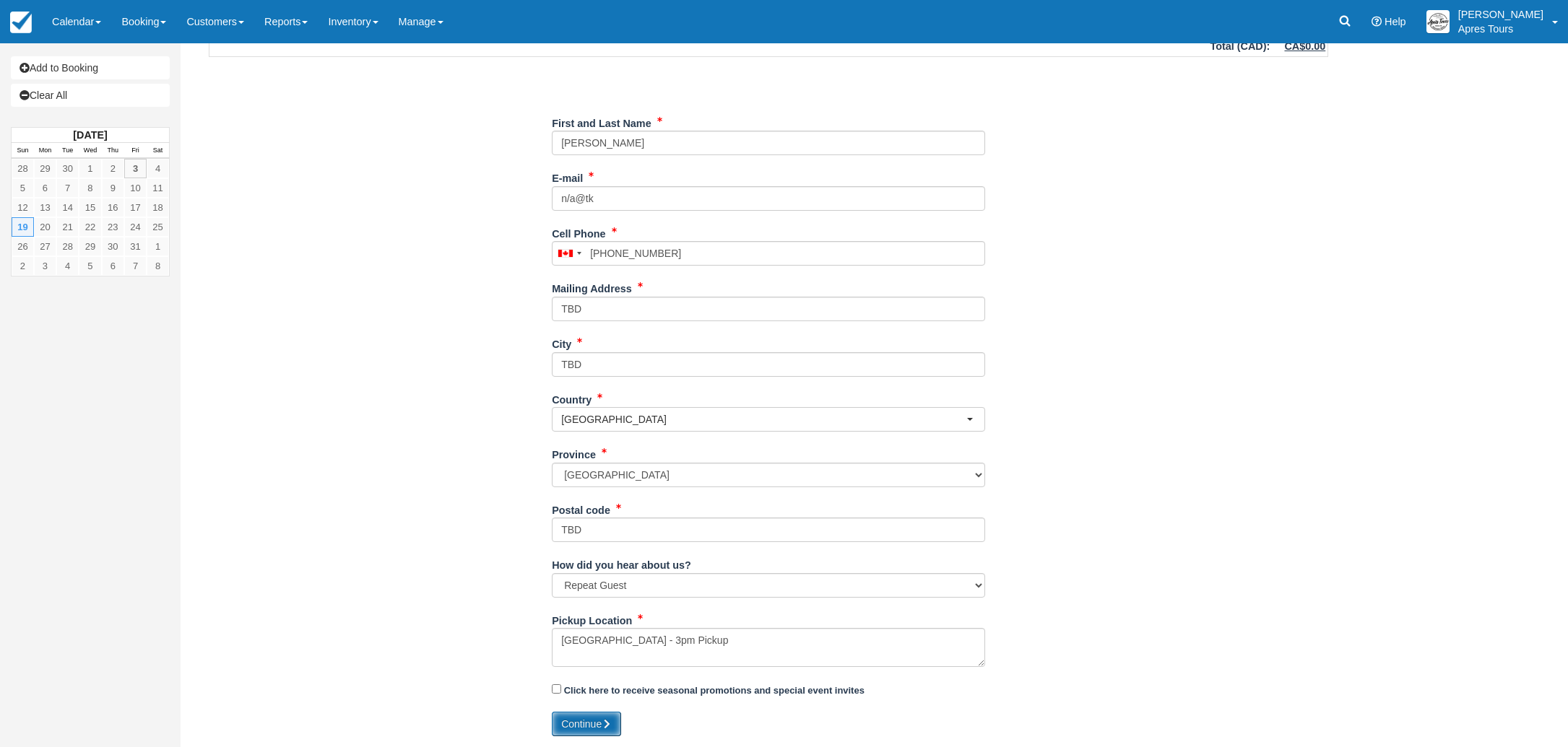
click at [609, 726] on icon "submit" at bounding box center [606, 723] width 10 height 10
type input "+12508781765"
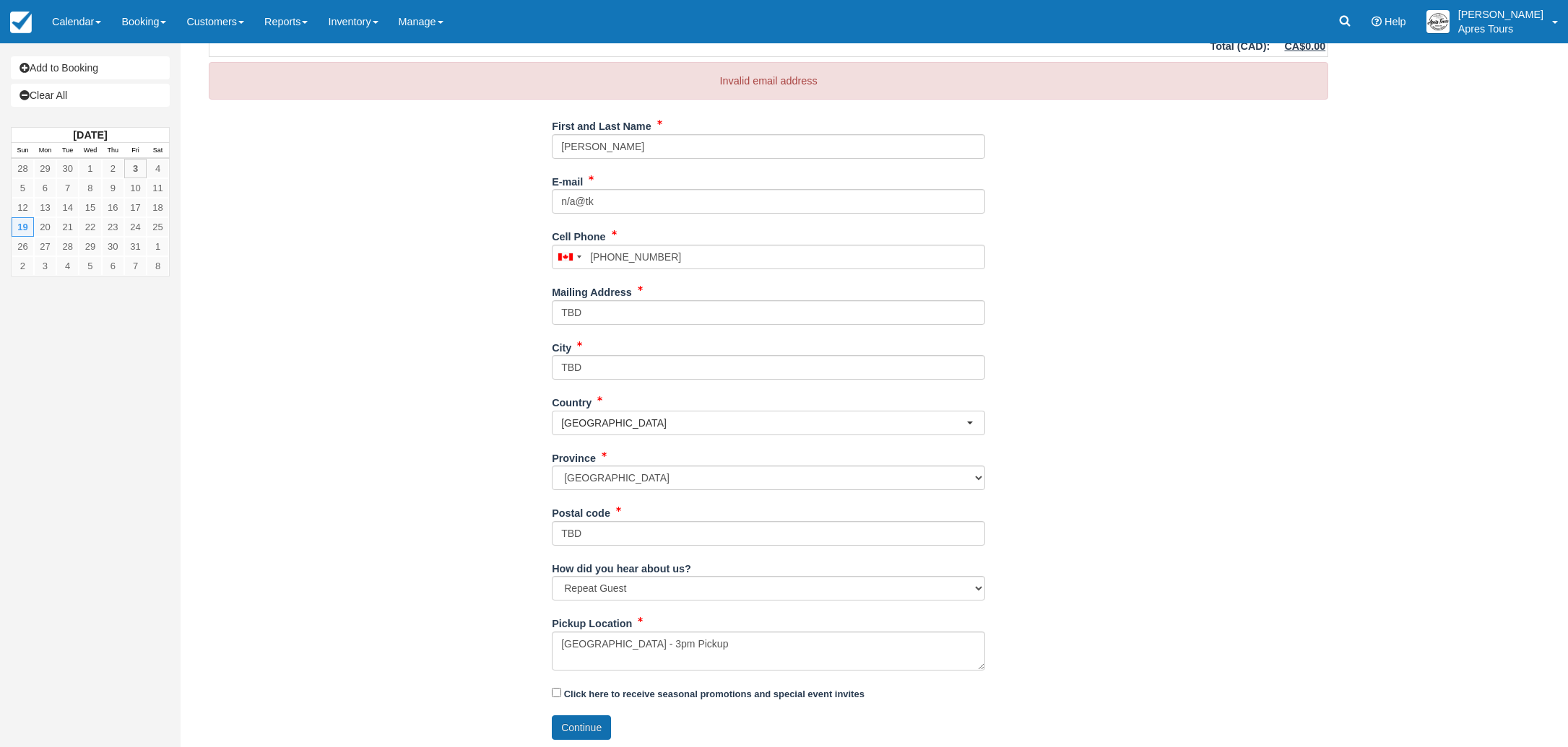
scroll to position [140, 0]
click at [606, 201] on input "n/a@tk" at bounding box center [768, 197] width 433 height 25
type input "n"
click at [589, 201] on input "E-mail" at bounding box center [768, 197] width 433 height 25
type input "kevincfis@hotmail.com"
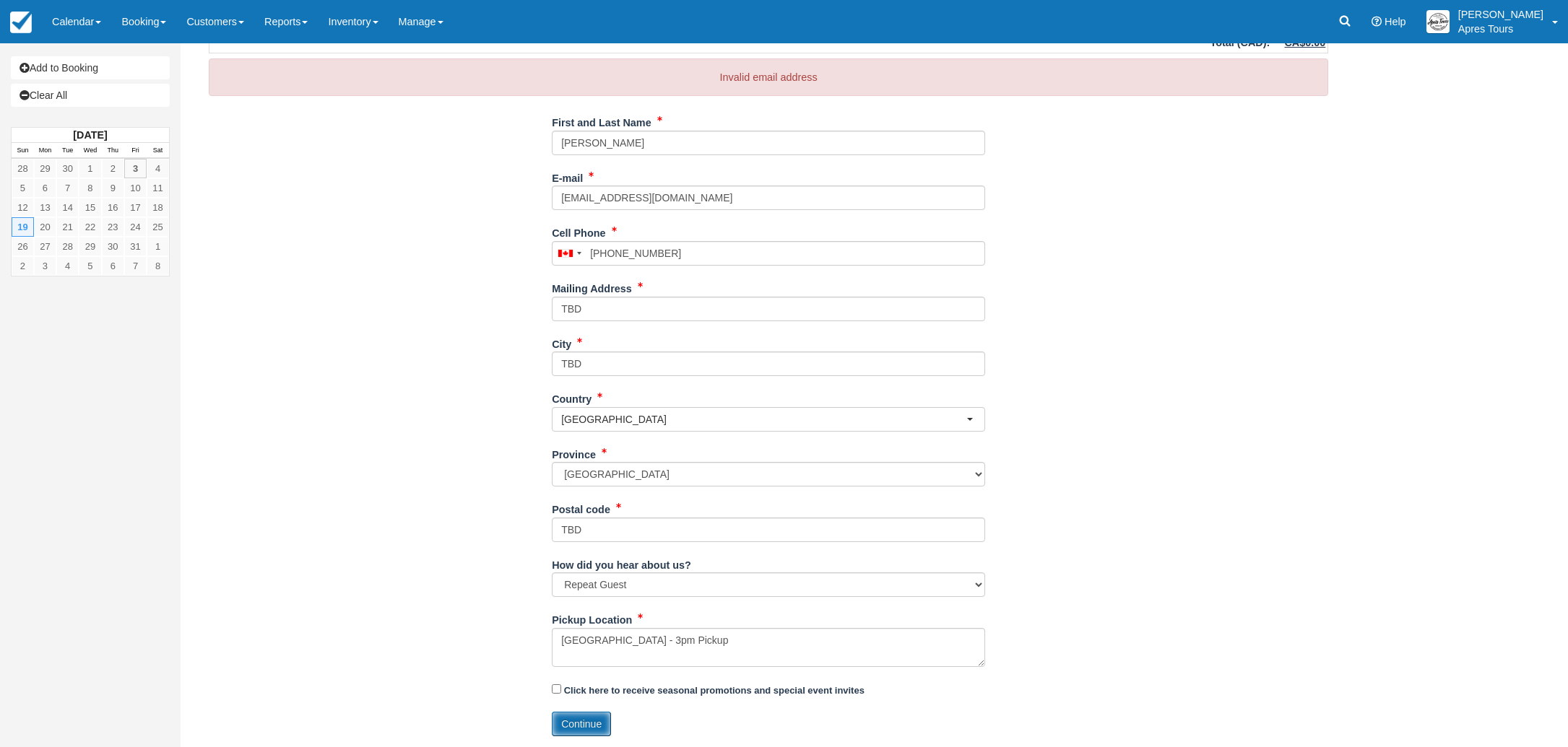
click at [582, 723] on button "Continue" at bounding box center [581, 723] width 60 height 25
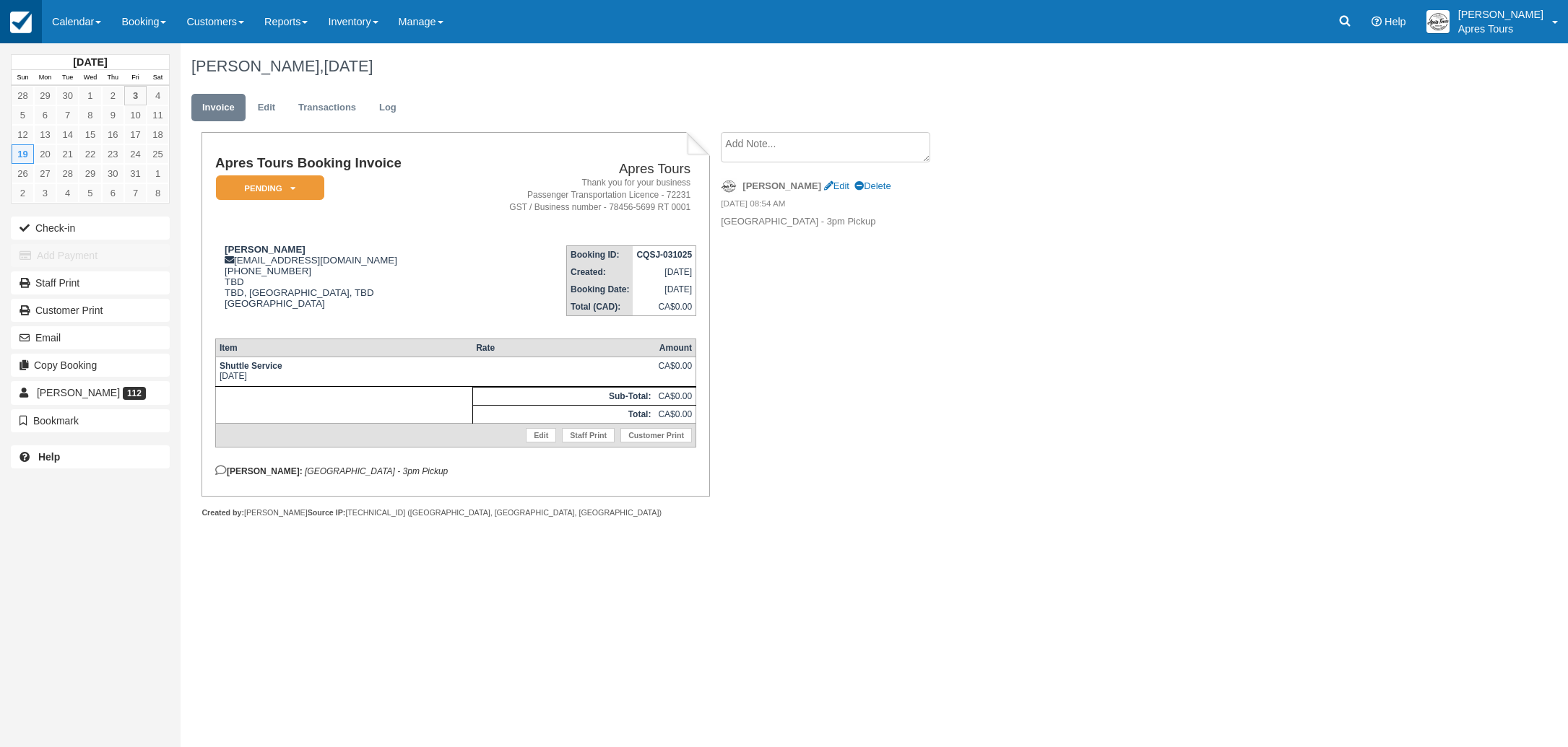
click at [25, 23] on img at bounding box center [21, 22] width 21 height 21
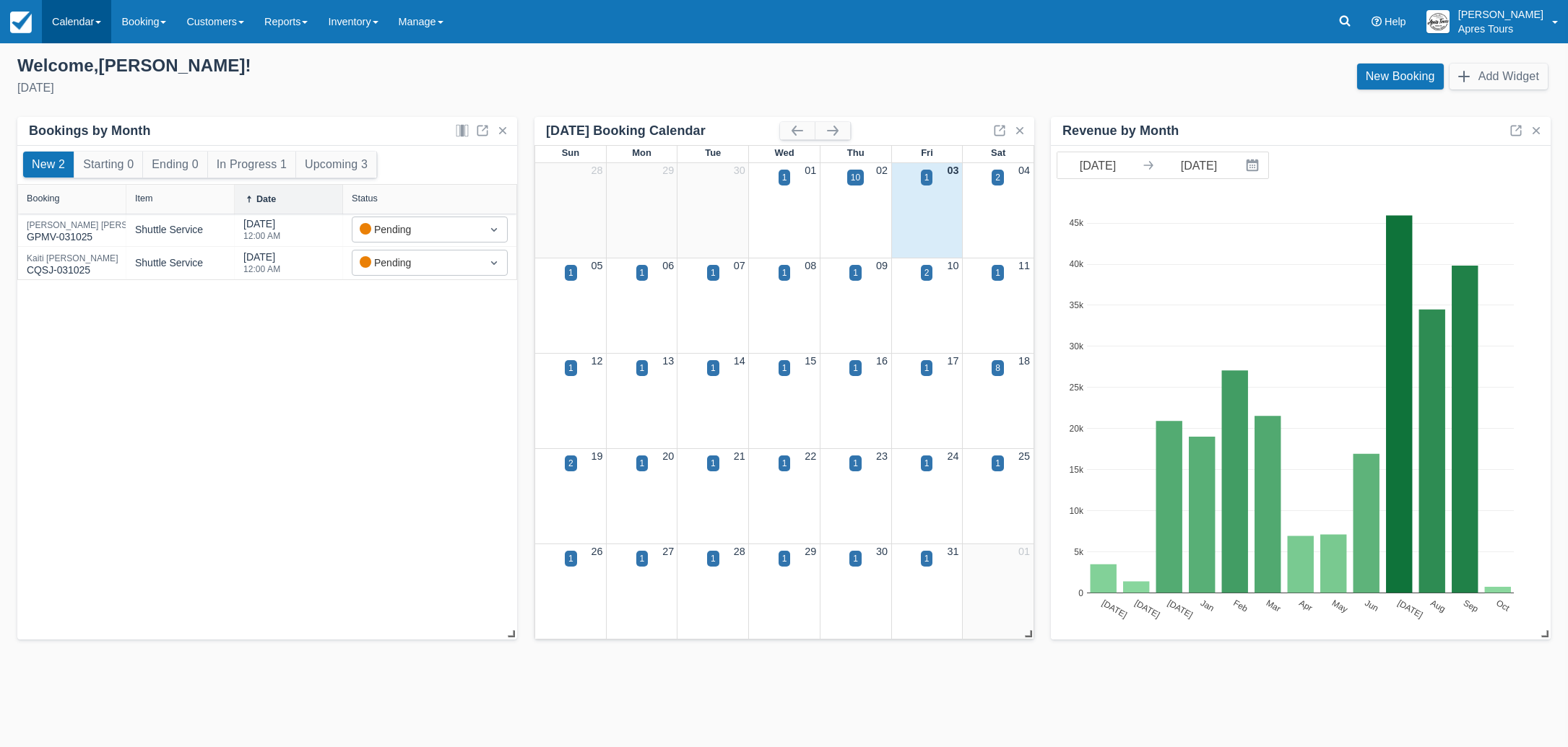
click at [82, 16] on link "Calendar" at bounding box center [76, 21] width 69 height 44
click at [65, 136] on link "Month" at bounding box center [100, 136] width 114 height 30
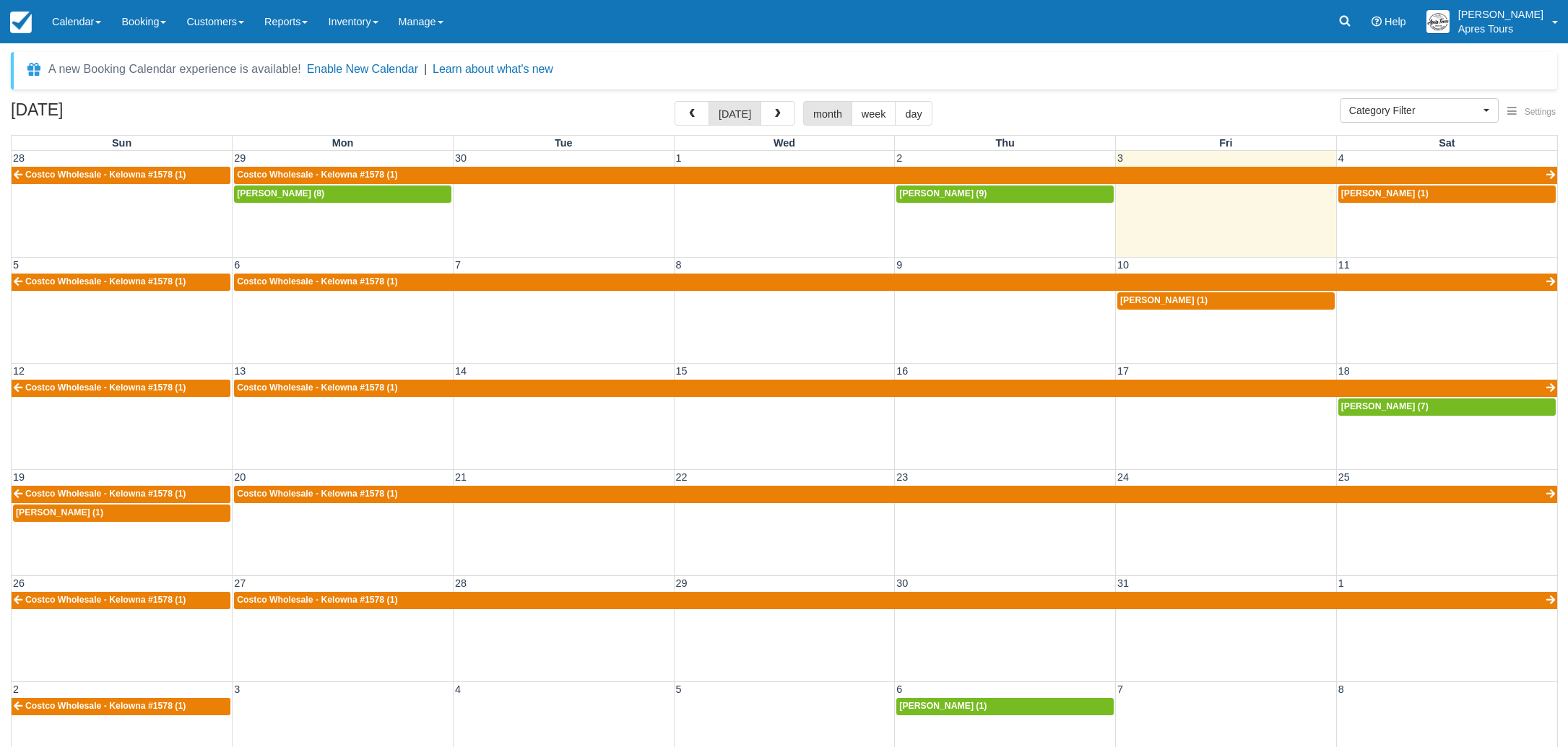
select select
click at [1421, 409] on div "[PERSON_NAME] (7)" at bounding box center [1447, 407] width 212 height 12
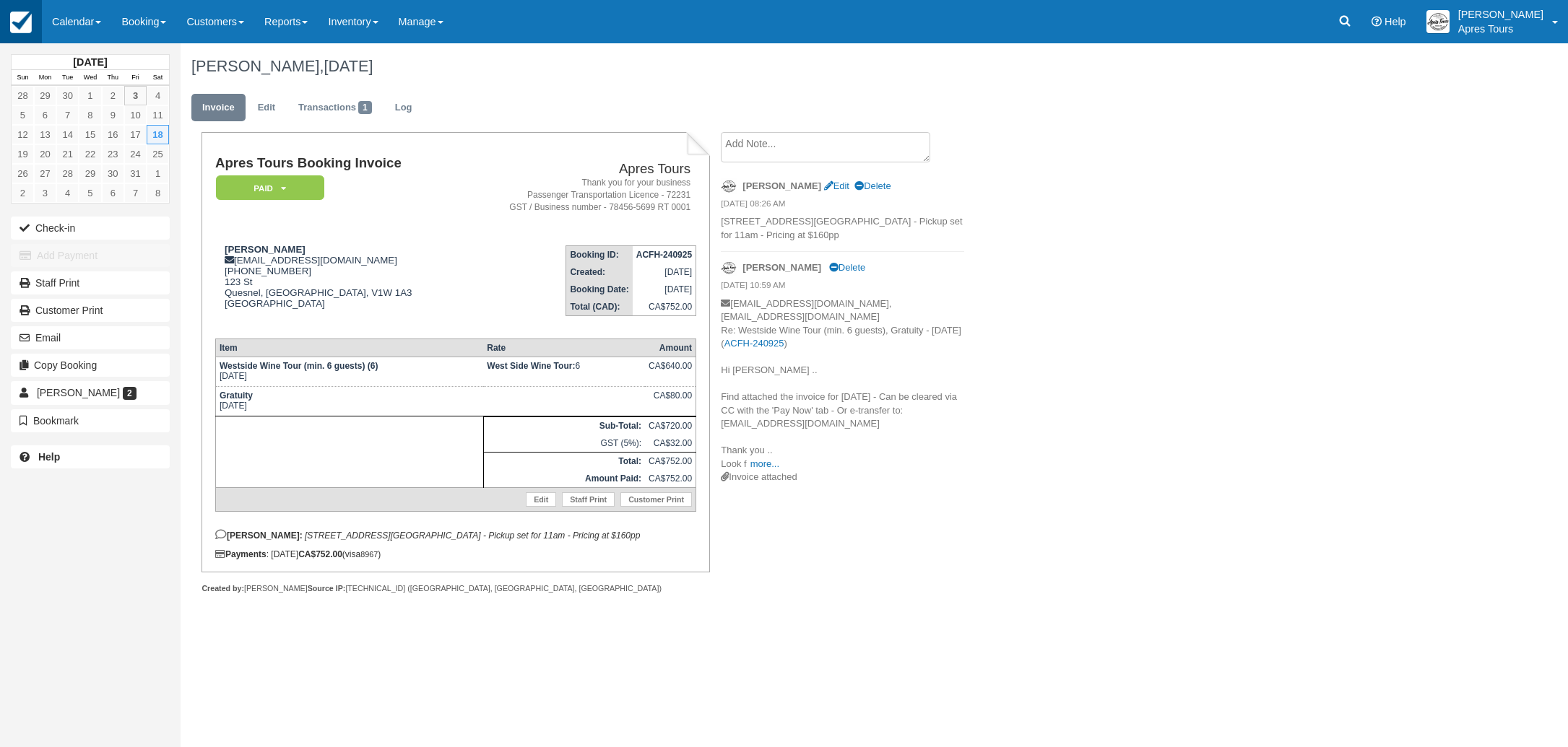
click at [20, 27] on img at bounding box center [21, 22] width 21 height 21
